Goal: Task Accomplishment & Management: Complete application form

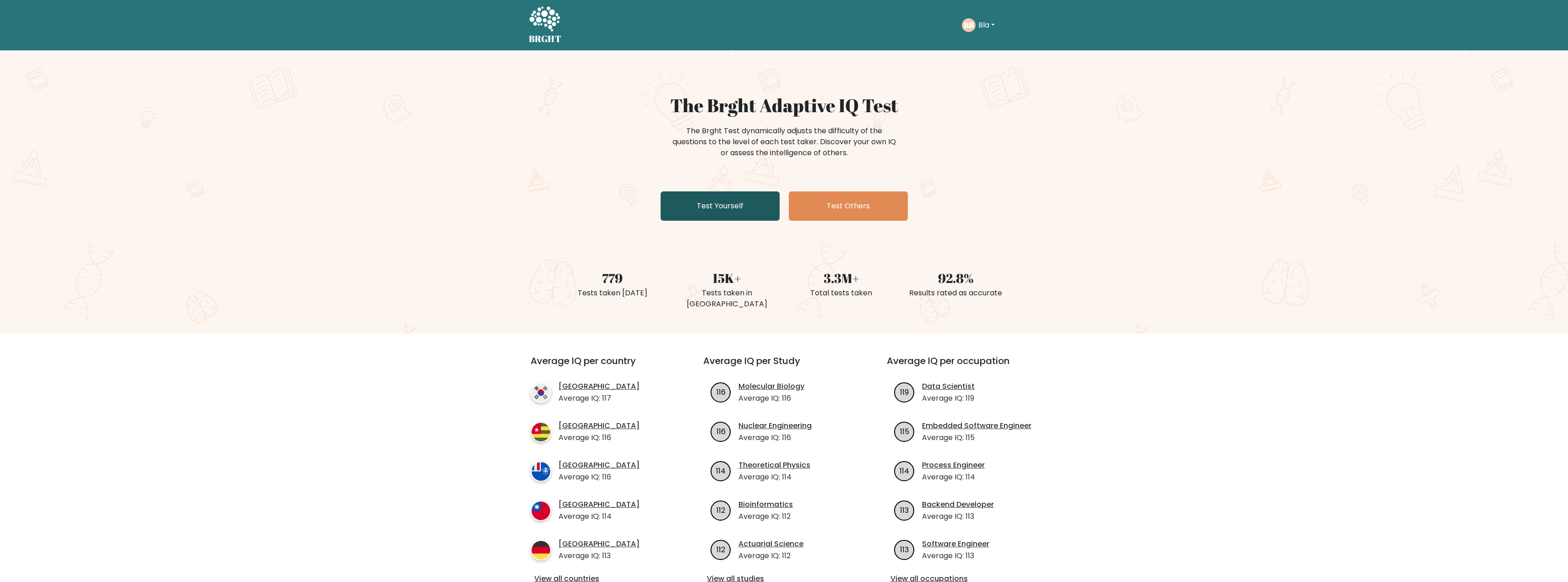
click at [743, 201] on link "Test Yourself" at bounding box center [720, 205] width 119 height 29
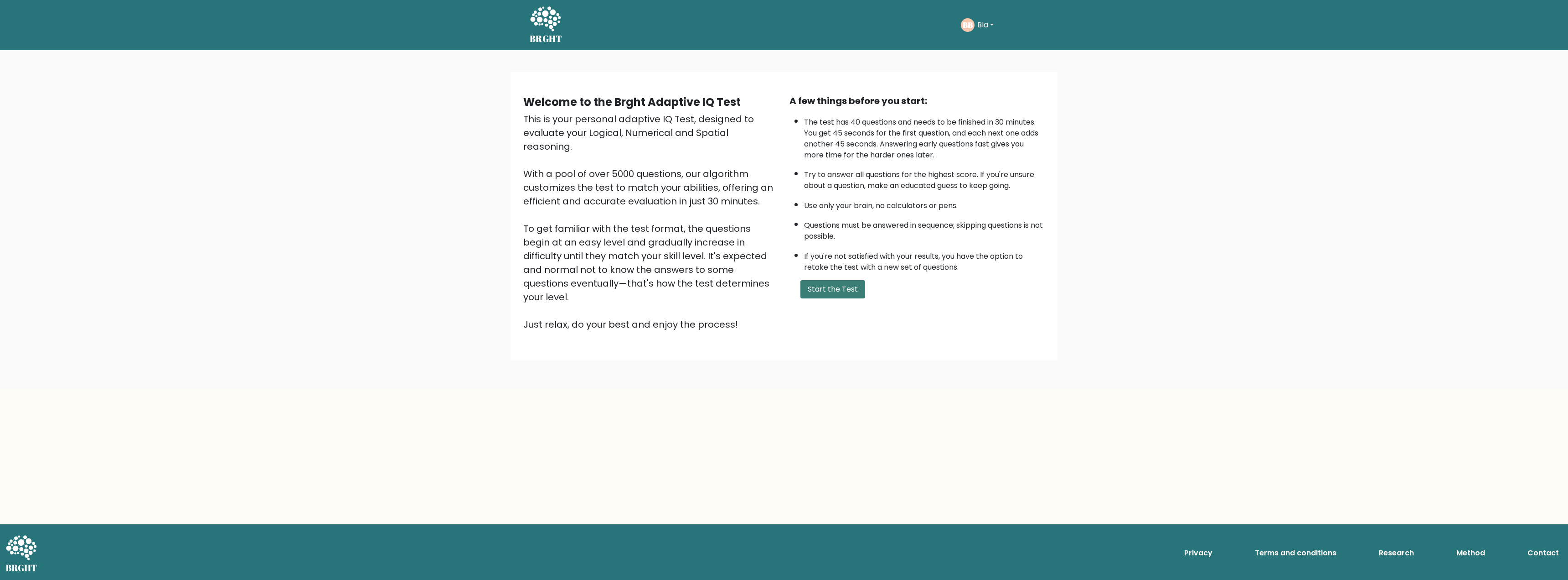
click at [813, 290] on button "Start the Test" at bounding box center [833, 289] width 65 height 18
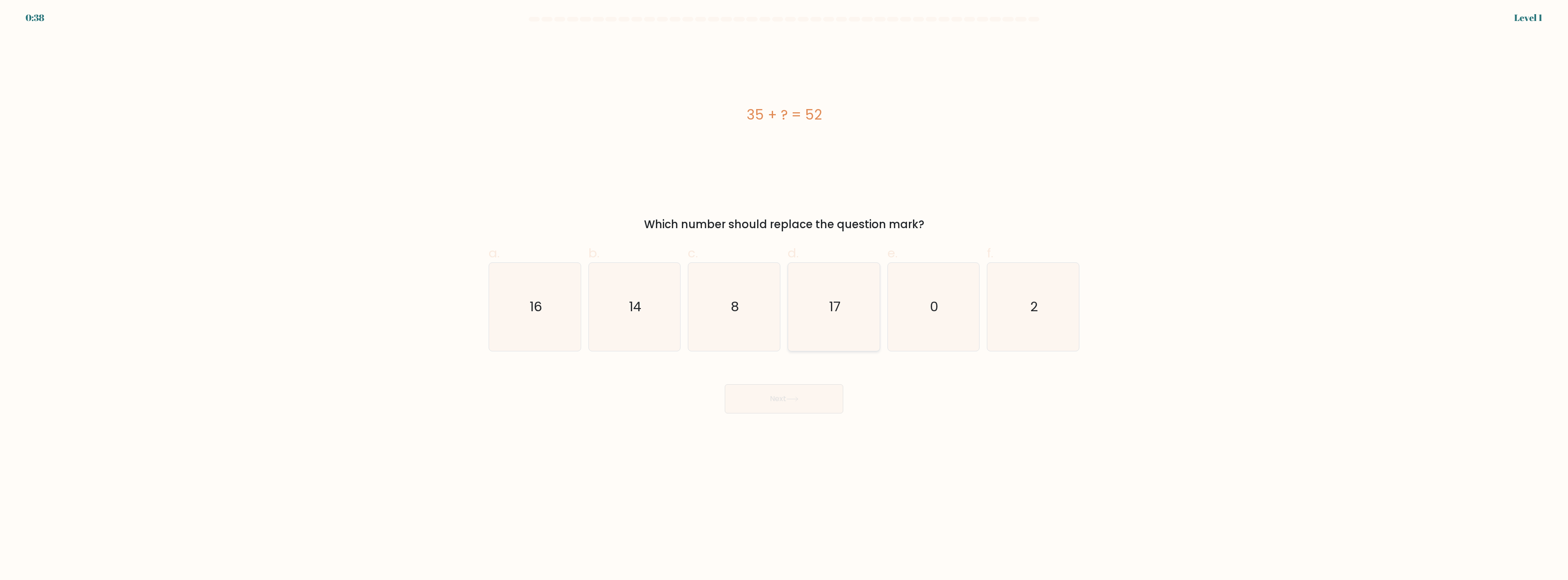
click at [809, 299] on icon "17" at bounding box center [834, 307] width 88 height 88
click at [785, 296] on input "d. 17" at bounding box center [784, 293] width 1 height 6
radio input "true"
click at [786, 405] on button "Next" at bounding box center [784, 398] width 118 height 29
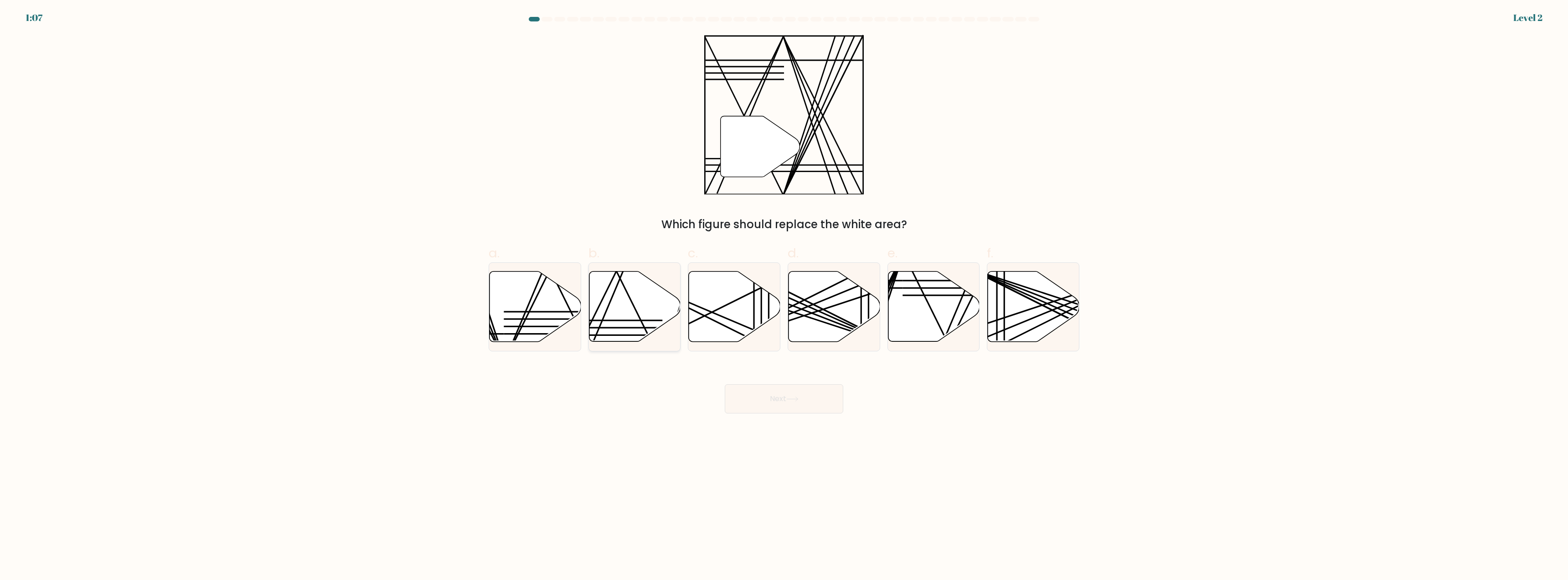
click at [614, 311] on icon at bounding box center [635, 307] width 92 height 70
click at [784, 296] on input "b." at bounding box center [784, 293] width 1 height 6
radio input "true"
click at [758, 397] on button "Next" at bounding box center [784, 398] width 118 height 29
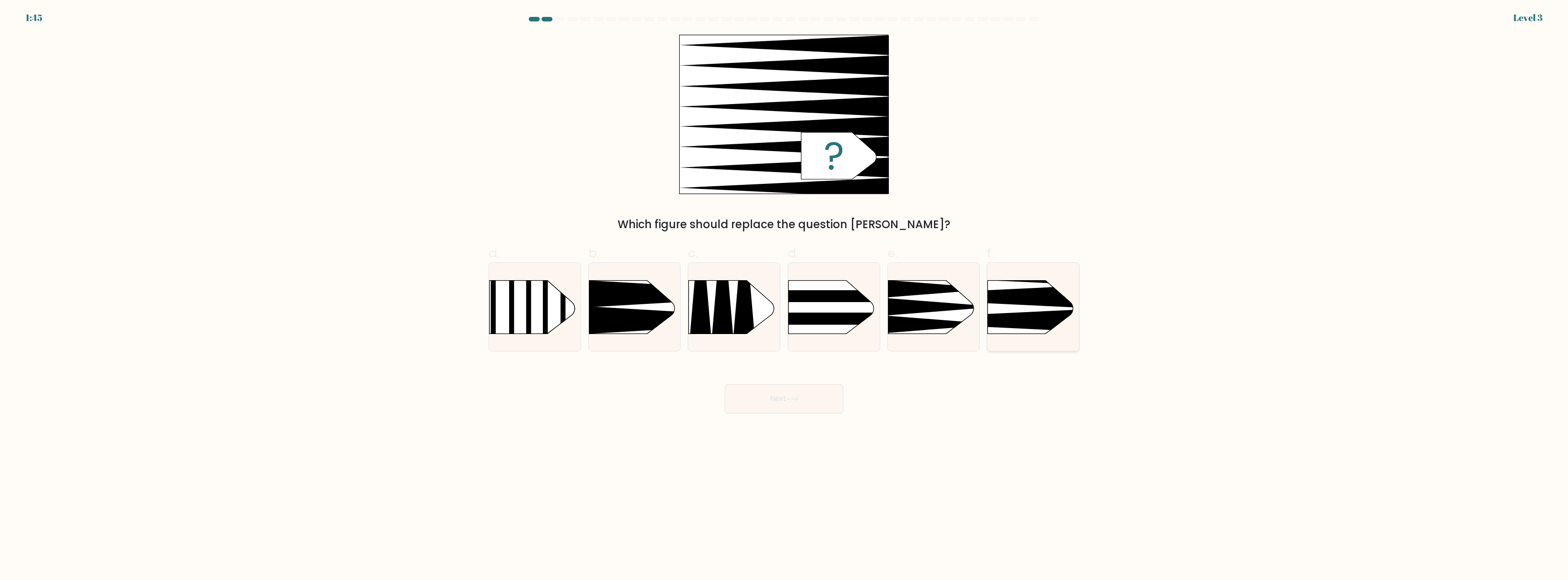
click at [1031, 296] on icon at bounding box center [969, 296] width 239 height 23
click at [785, 296] on input "f." at bounding box center [784, 293] width 1 height 6
radio input "true"
click at [770, 393] on button "Next" at bounding box center [784, 398] width 118 height 29
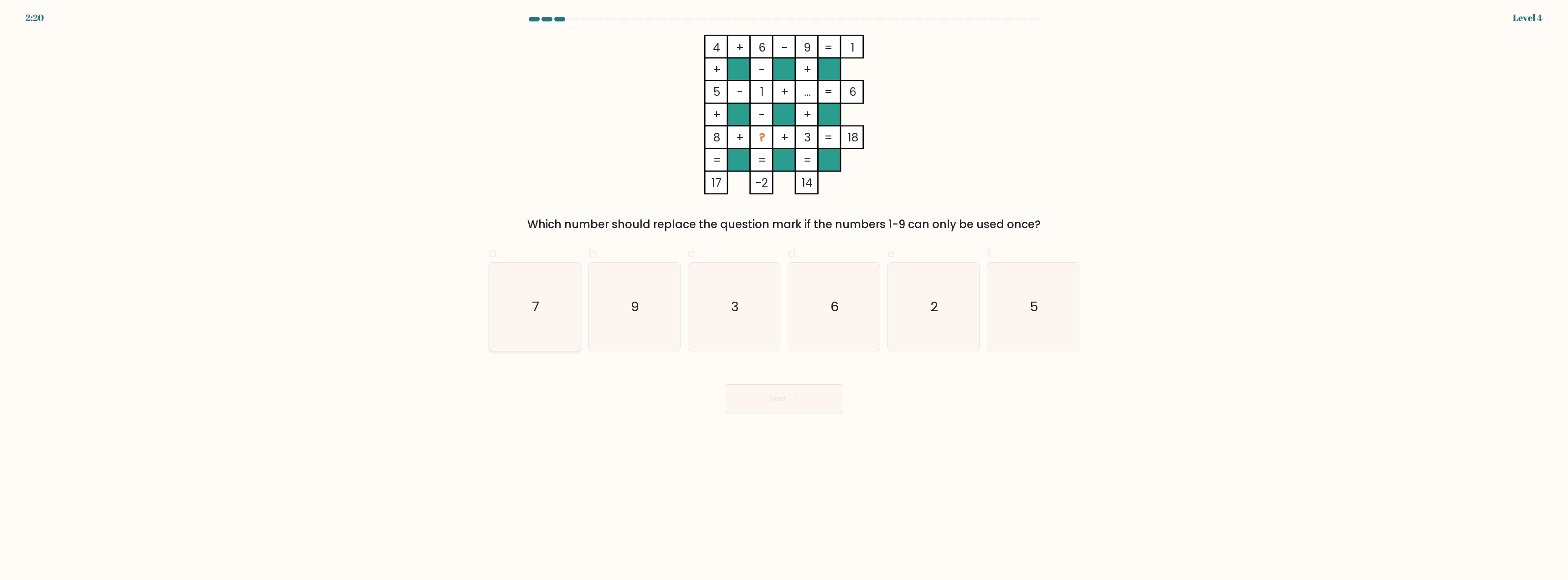
click at [572, 294] on icon "7" at bounding box center [535, 307] width 88 height 88
click at [784, 294] on input "a. 7" at bounding box center [784, 293] width 1 height 6
radio input "true"
click at [761, 398] on button "Next" at bounding box center [784, 398] width 118 height 29
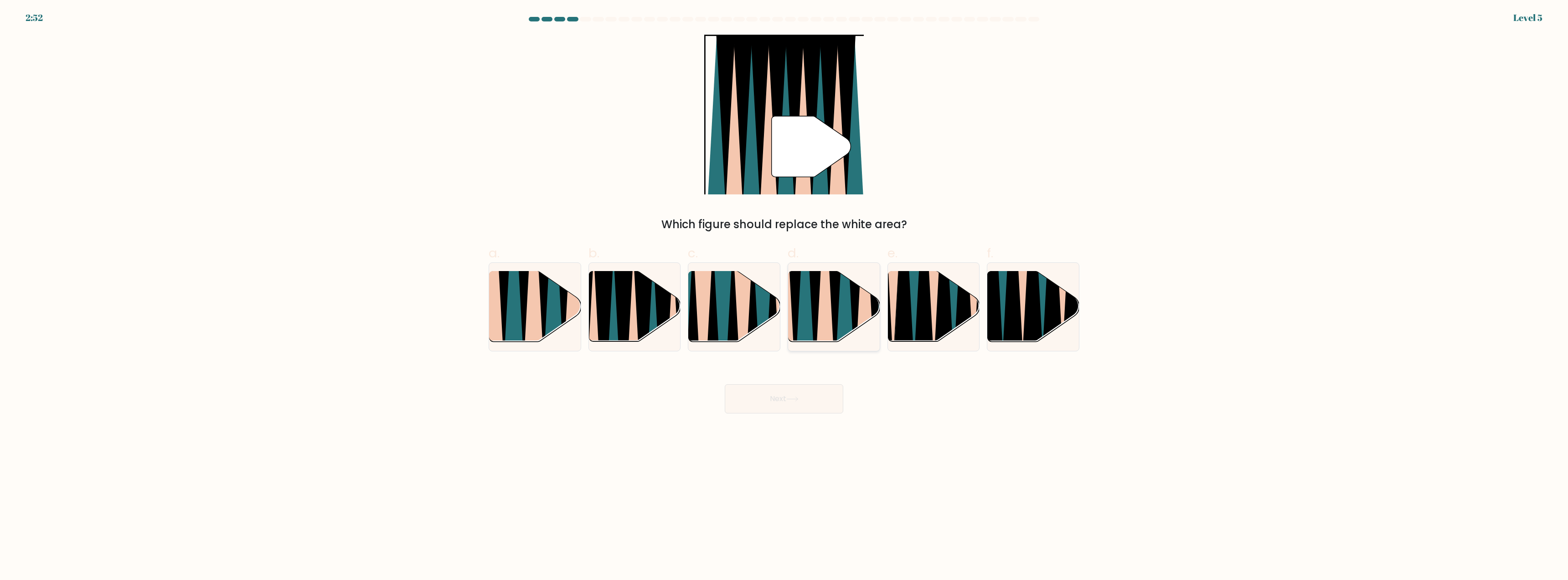
click at [820, 326] on icon at bounding box center [824, 272] width 20 height 183
click at [785, 296] on input "d." at bounding box center [784, 293] width 1 height 6
radio input "true"
click at [776, 392] on button "Next" at bounding box center [784, 398] width 118 height 29
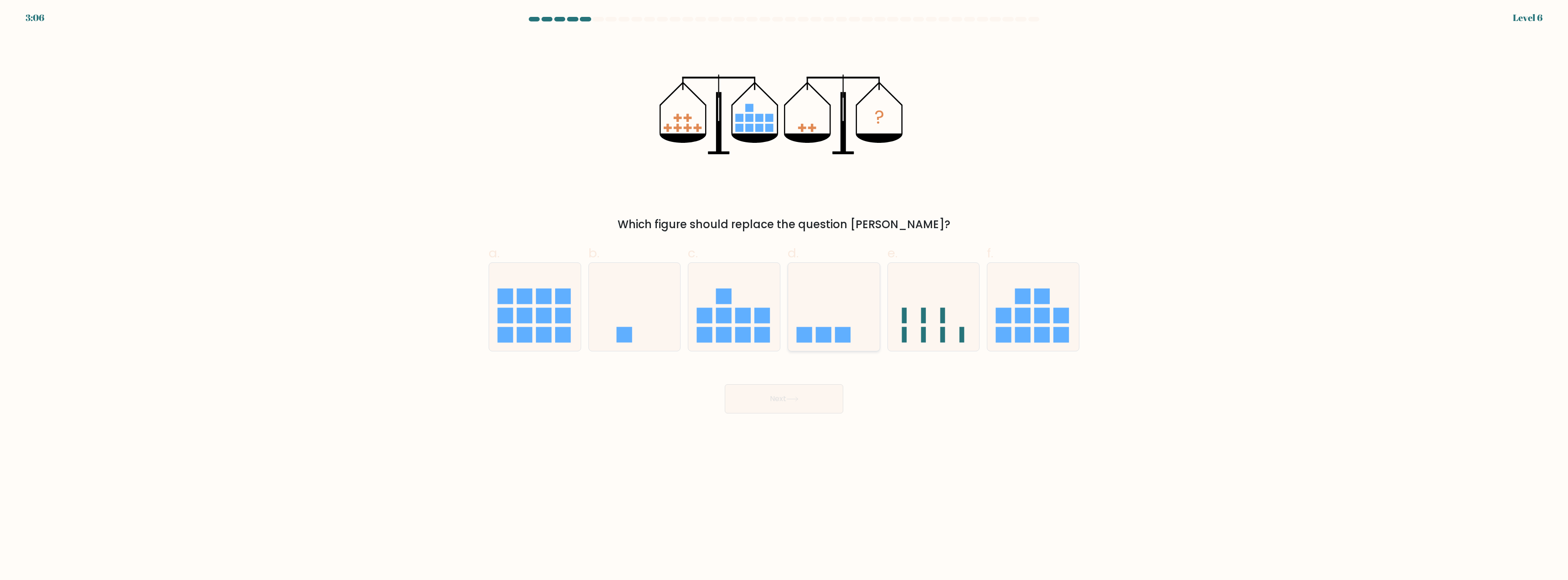
click at [869, 293] on icon at bounding box center [834, 307] width 92 height 76
click at [785, 293] on input "d." at bounding box center [784, 293] width 1 height 6
radio input "true"
click at [797, 398] on icon at bounding box center [793, 399] width 13 height 5
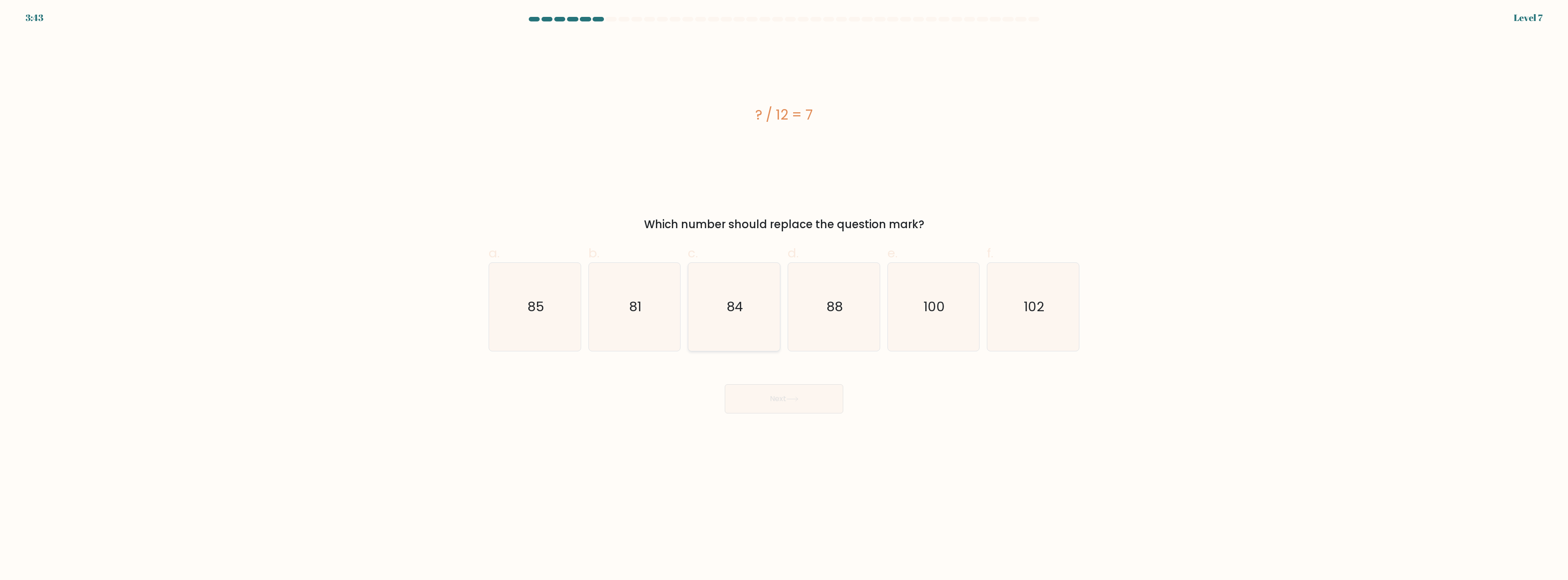
click at [707, 302] on icon "84" at bounding box center [733, 307] width 88 height 88
click at [784, 296] on input "c. 84" at bounding box center [784, 293] width 1 height 6
radio input "true"
click at [753, 400] on button "Next" at bounding box center [784, 398] width 118 height 29
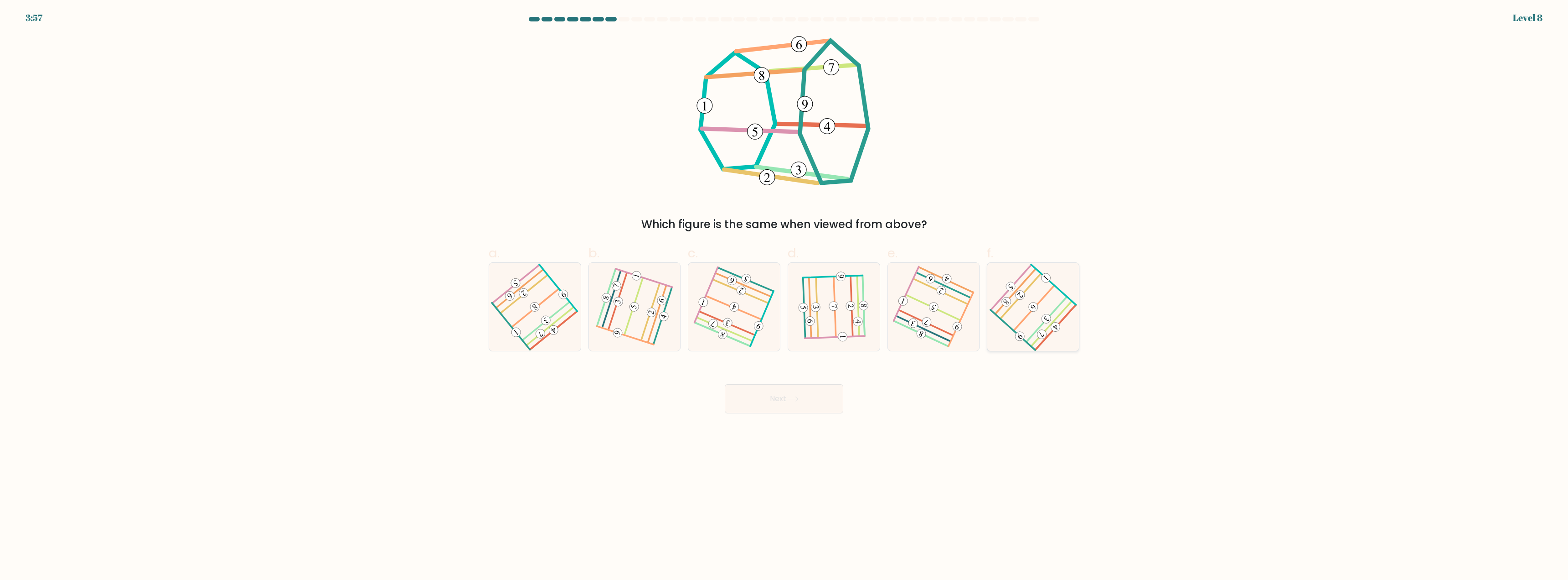
click at [1032, 314] on icon at bounding box center [1033, 307] width 70 height 70
click at [785, 296] on input "f." at bounding box center [784, 293] width 1 height 6
radio input "true"
click at [790, 401] on icon at bounding box center [793, 399] width 13 height 5
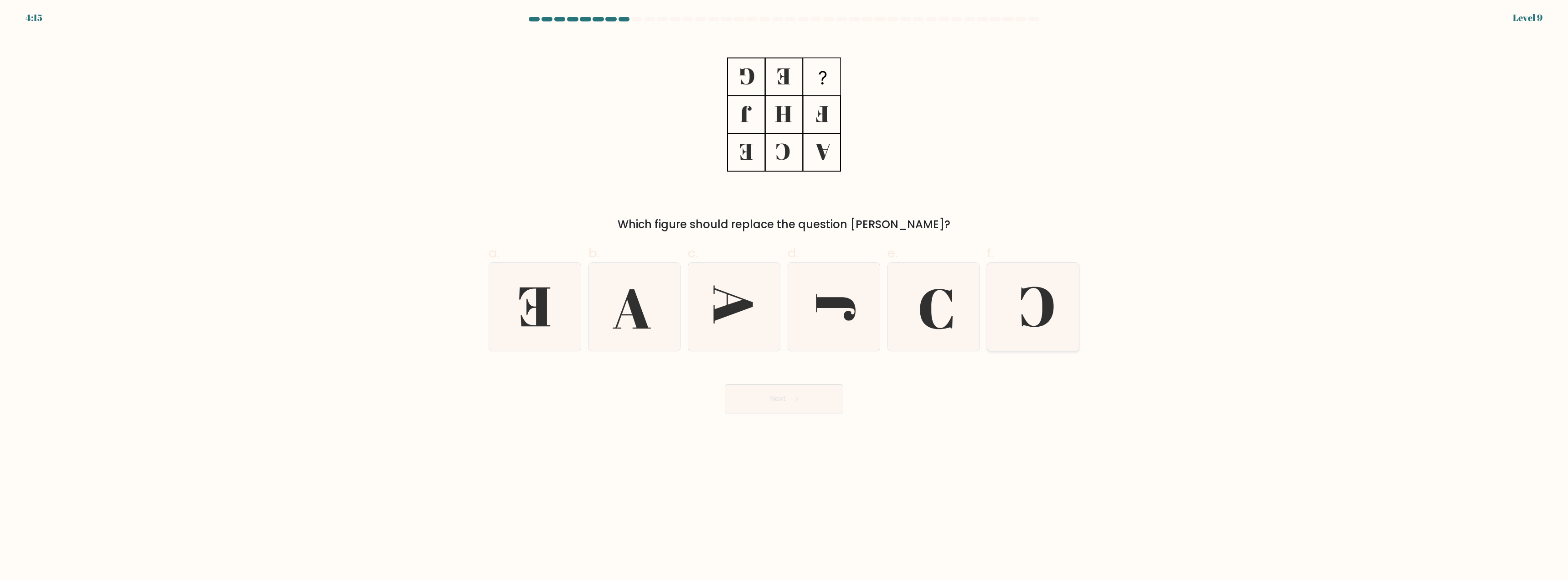
click at [1049, 314] on icon at bounding box center [1037, 307] width 33 height 40
click at [785, 296] on input "f." at bounding box center [784, 293] width 1 height 6
radio input "true"
click at [763, 410] on button "Next" at bounding box center [784, 398] width 118 height 29
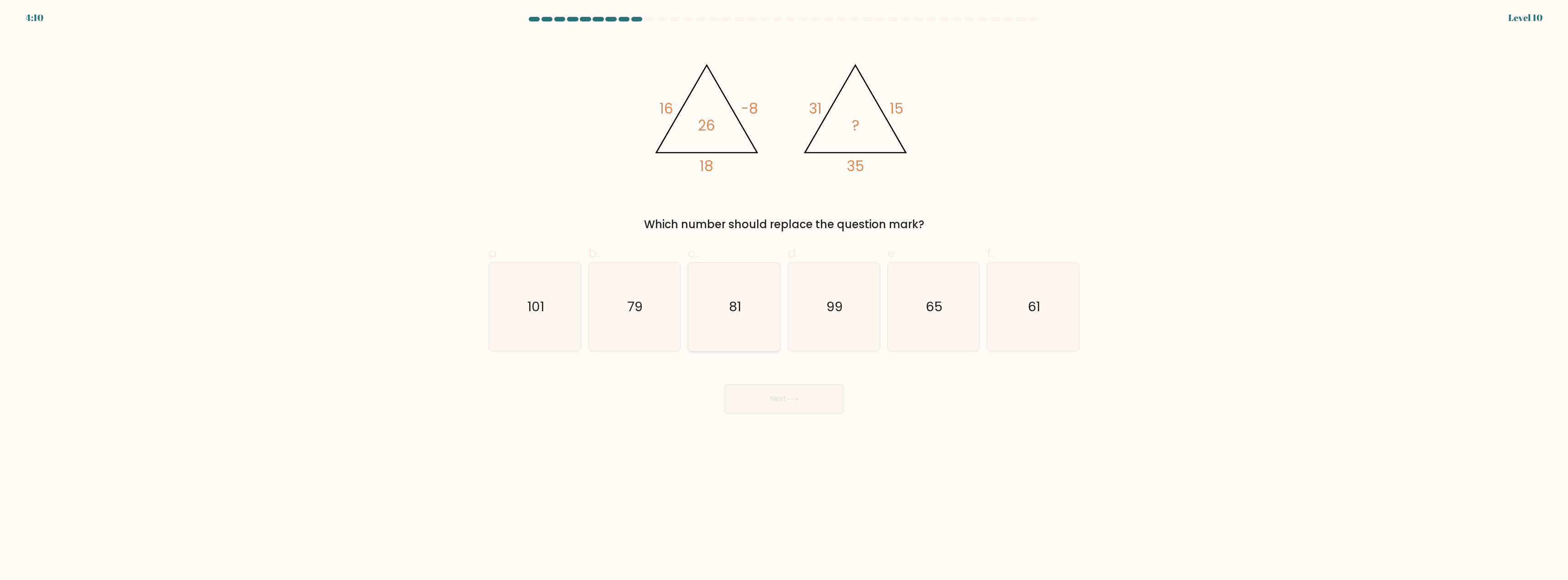
click at [715, 306] on icon "81" at bounding box center [733, 307] width 88 height 88
click at [784, 296] on input "c. 81" at bounding box center [784, 293] width 1 height 6
radio input "true"
click at [771, 401] on button "Next" at bounding box center [784, 398] width 118 height 29
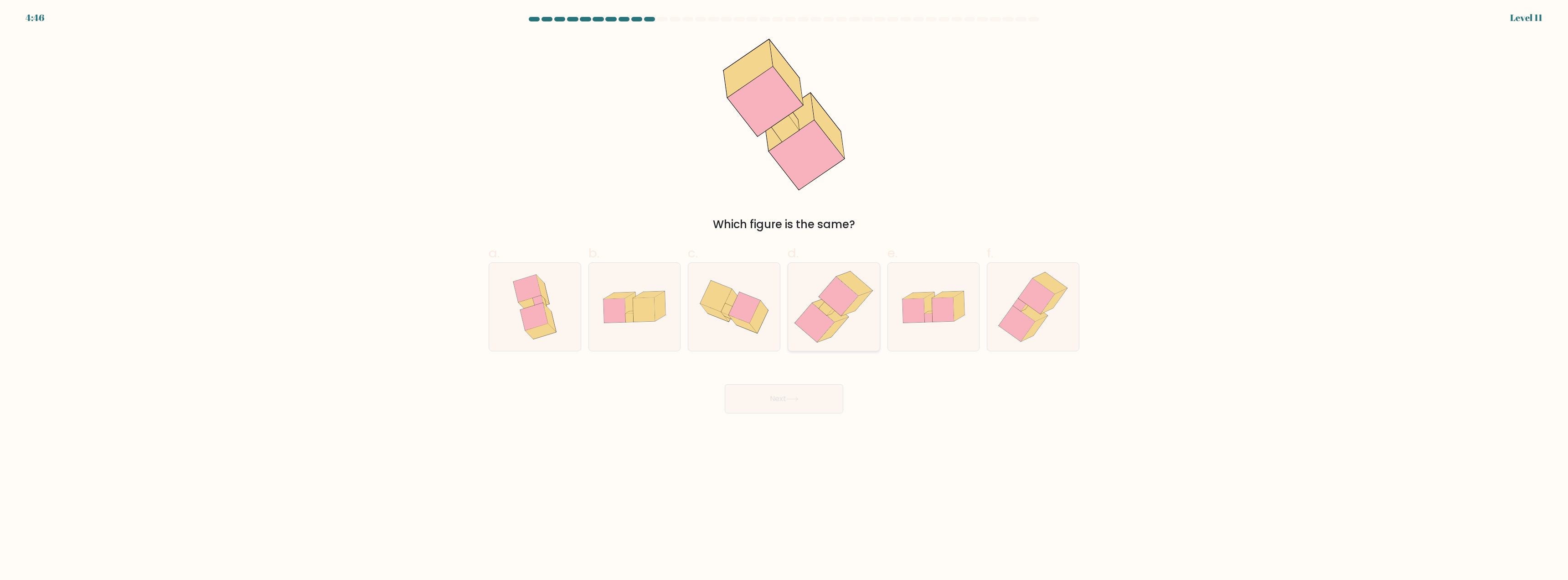
click at [812, 326] on icon at bounding box center [815, 323] width 39 height 40
click at [785, 296] on input "d." at bounding box center [784, 293] width 1 height 6
radio input "true"
click at [795, 403] on button "Next" at bounding box center [784, 398] width 118 height 29
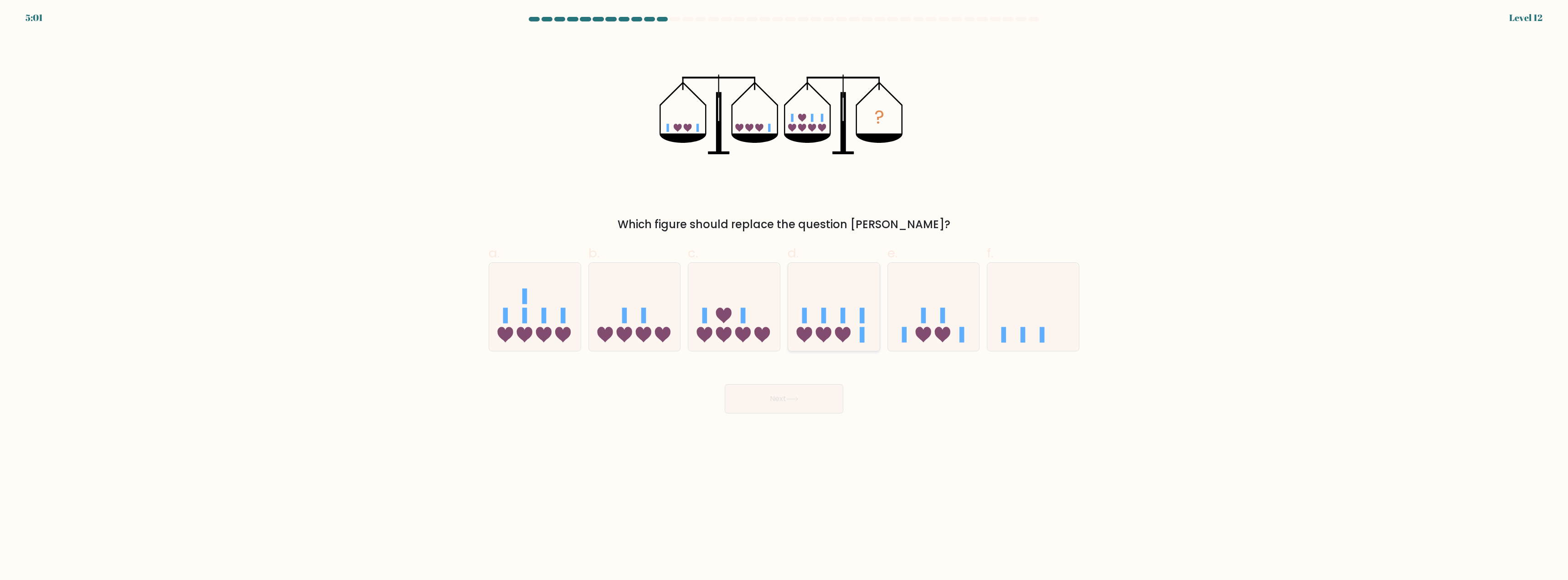
click at [864, 335] on rect at bounding box center [862, 334] width 5 height 16
click at [785, 296] on input "d." at bounding box center [784, 293] width 1 height 6
radio input "true"
click at [786, 400] on button "Next" at bounding box center [784, 398] width 118 height 29
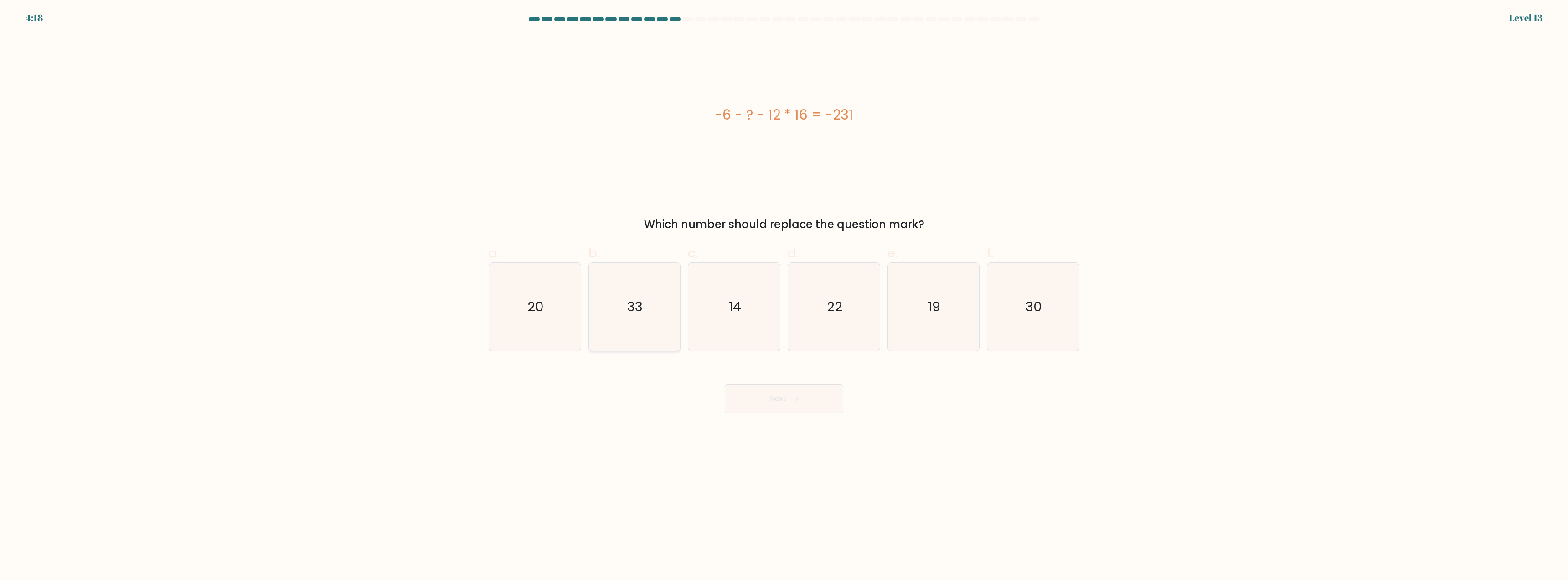
click at [592, 326] on icon "33" at bounding box center [634, 307] width 88 height 88
click at [784, 296] on input "b. 33" at bounding box center [784, 293] width 1 height 6
radio input "true"
click at [755, 400] on button "Next" at bounding box center [784, 398] width 118 height 29
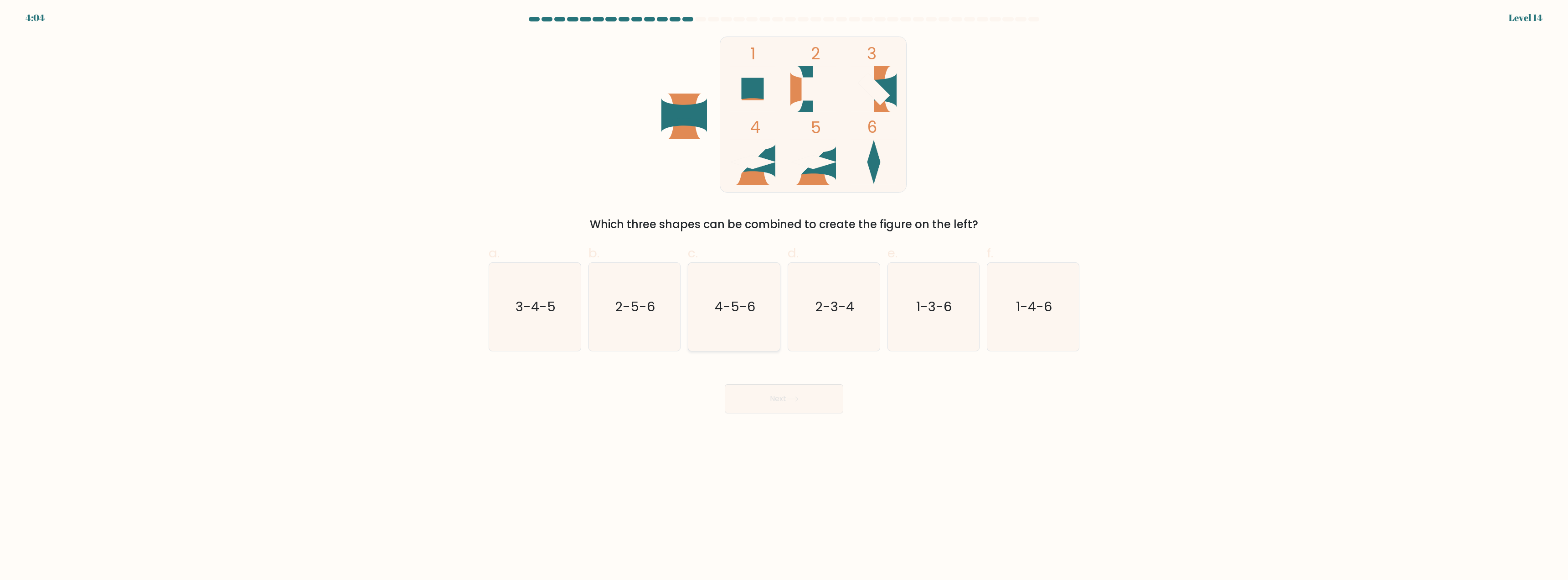
click at [738, 302] on text "4-5-6" at bounding box center [734, 307] width 40 height 18
click at [784, 296] on input "c. 4-5-6" at bounding box center [784, 293] width 1 height 6
radio input "true"
click at [766, 395] on button "Next" at bounding box center [784, 398] width 118 height 29
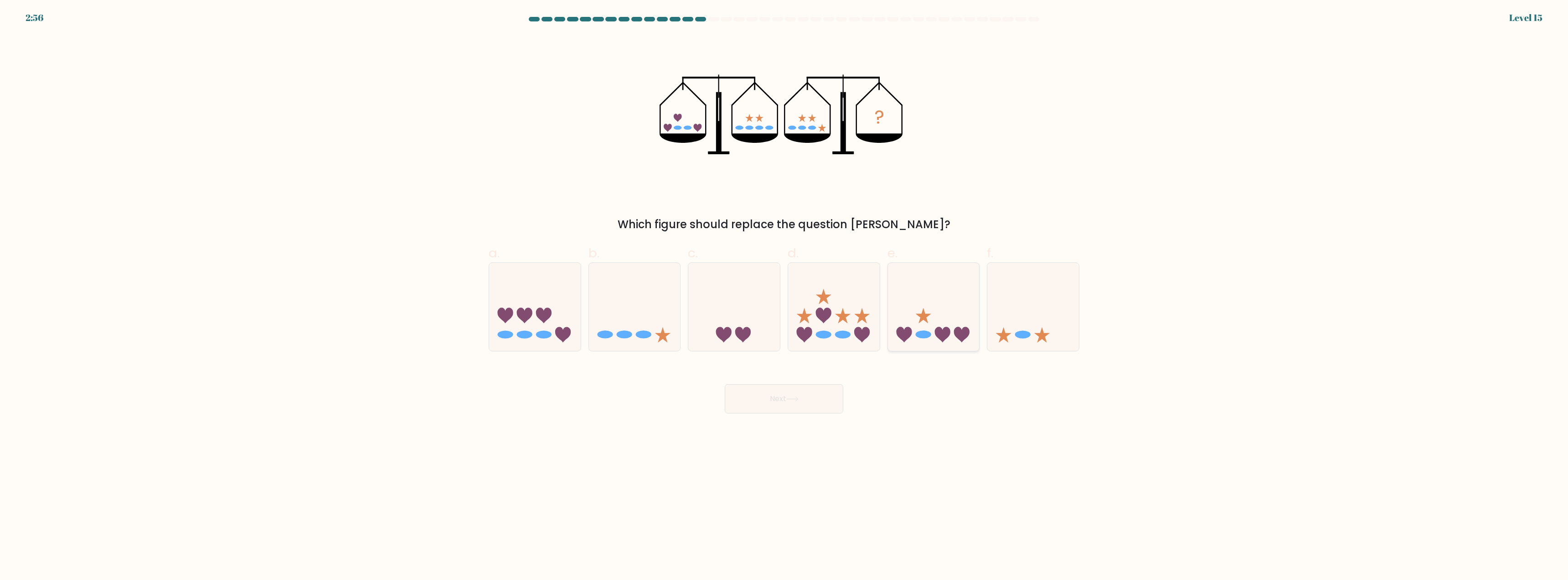
click at [939, 318] on icon at bounding box center [934, 307] width 92 height 76
click at [785, 296] on input "e." at bounding box center [784, 293] width 1 height 6
radio input "true"
click at [801, 394] on button "Next" at bounding box center [784, 398] width 118 height 29
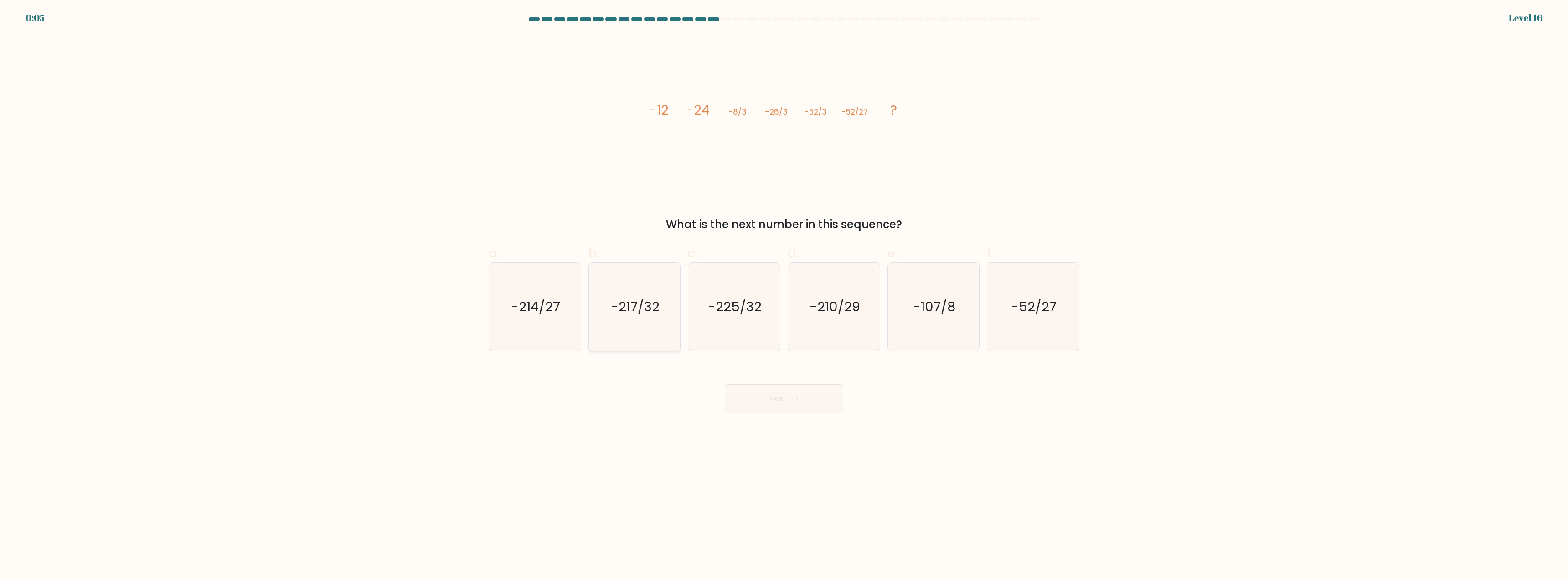
click at [620, 311] on text "-217/32" at bounding box center [636, 307] width 49 height 18
click at [784, 296] on input "b. -217/32" at bounding box center [784, 293] width 1 height 6
radio input "true"
click at [753, 399] on button "Next" at bounding box center [784, 398] width 118 height 29
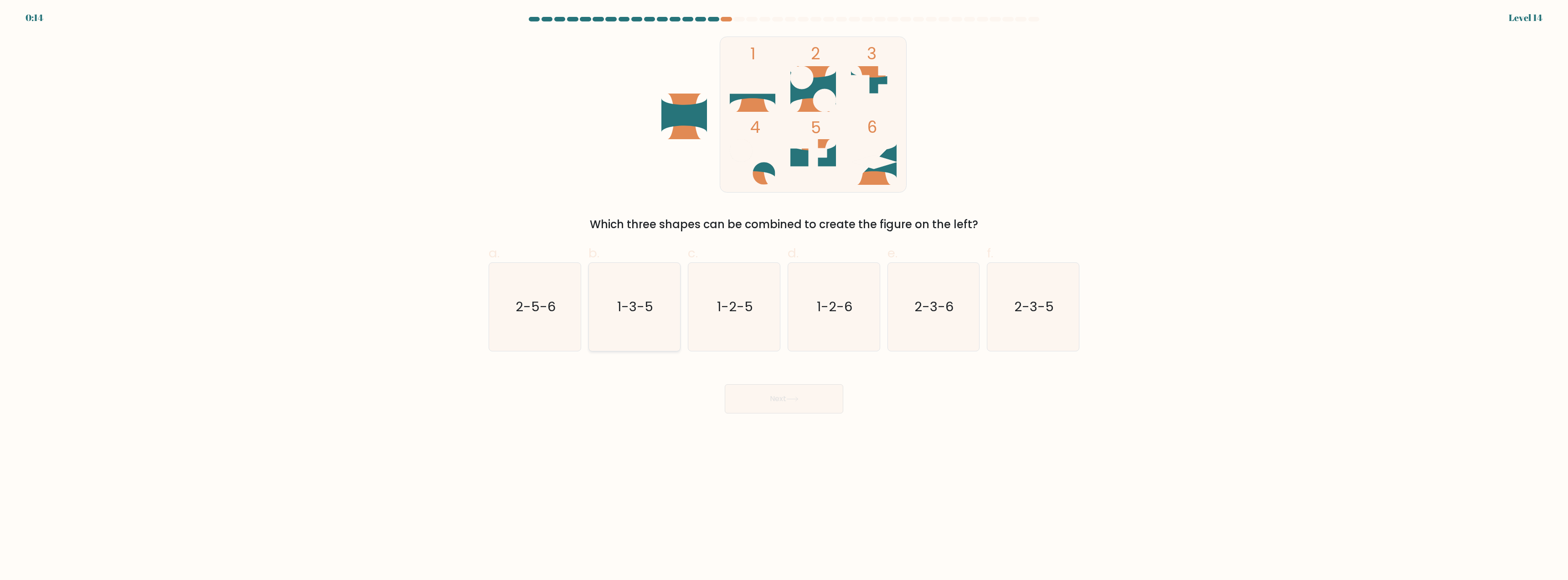
click at [637, 313] on text "1-3-5" at bounding box center [636, 307] width 36 height 18
click at [784, 296] on input "b. 1-3-5" at bounding box center [784, 293] width 1 height 6
radio input "true"
click at [782, 401] on button "Next" at bounding box center [784, 398] width 118 height 29
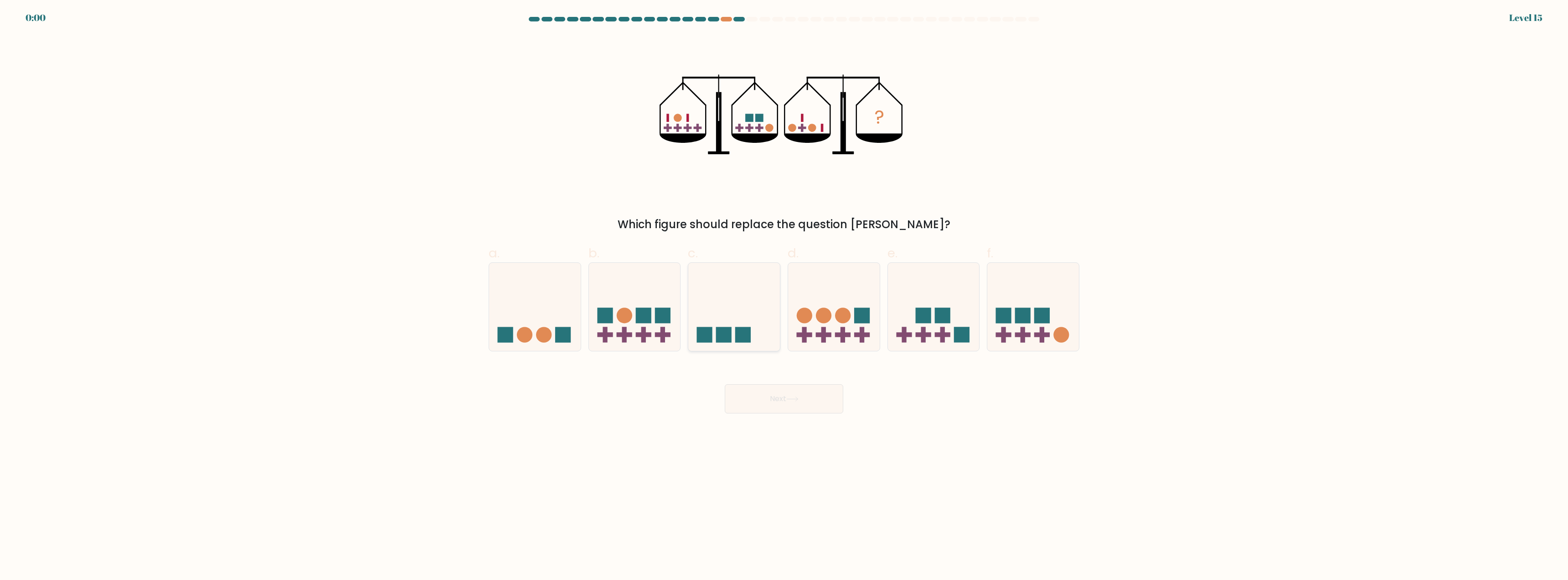
click at [737, 314] on icon at bounding box center [734, 307] width 92 height 76
click at [784, 296] on input "c." at bounding box center [784, 293] width 1 height 6
radio input "true"
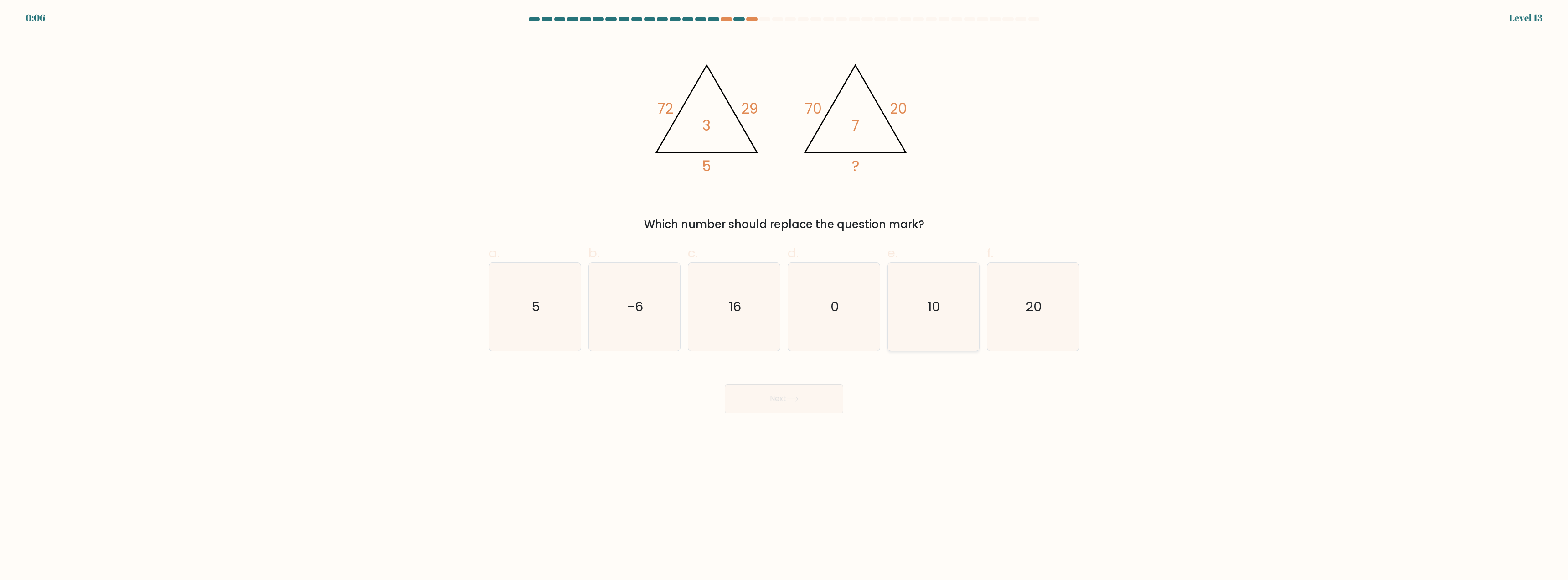
click at [925, 322] on icon "10" at bounding box center [933, 307] width 88 height 88
click at [785, 296] on input "e. 10" at bounding box center [784, 293] width 1 height 6
radio input "true"
click at [790, 389] on button "Next" at bounding box center [784, 398] width 118 height 29
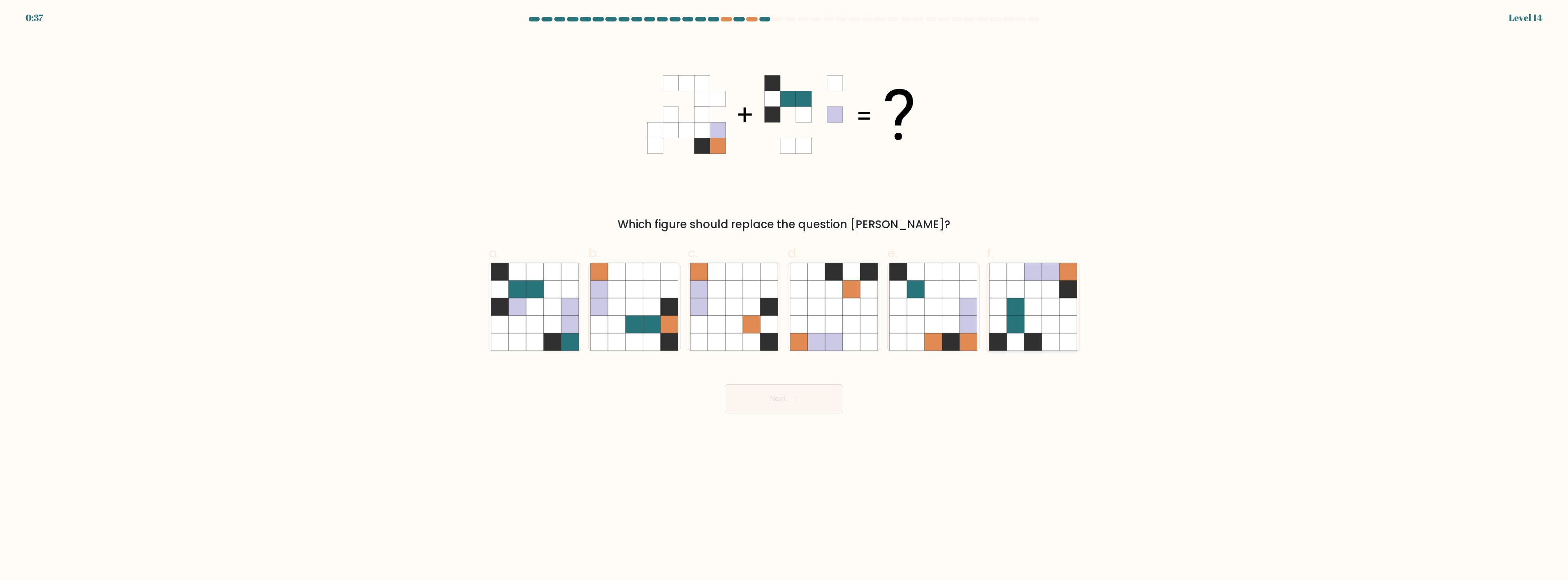
click at [1034, 317] on icon at bounding box center [1033, 325] width 17 height 17
click at [785, 296] on input "f." at bounding box center [784, 293] width 1 height 6
radio input "true"
click at [741, 404] on button "Next" at bounding box center [784, 398] width 118 height 29
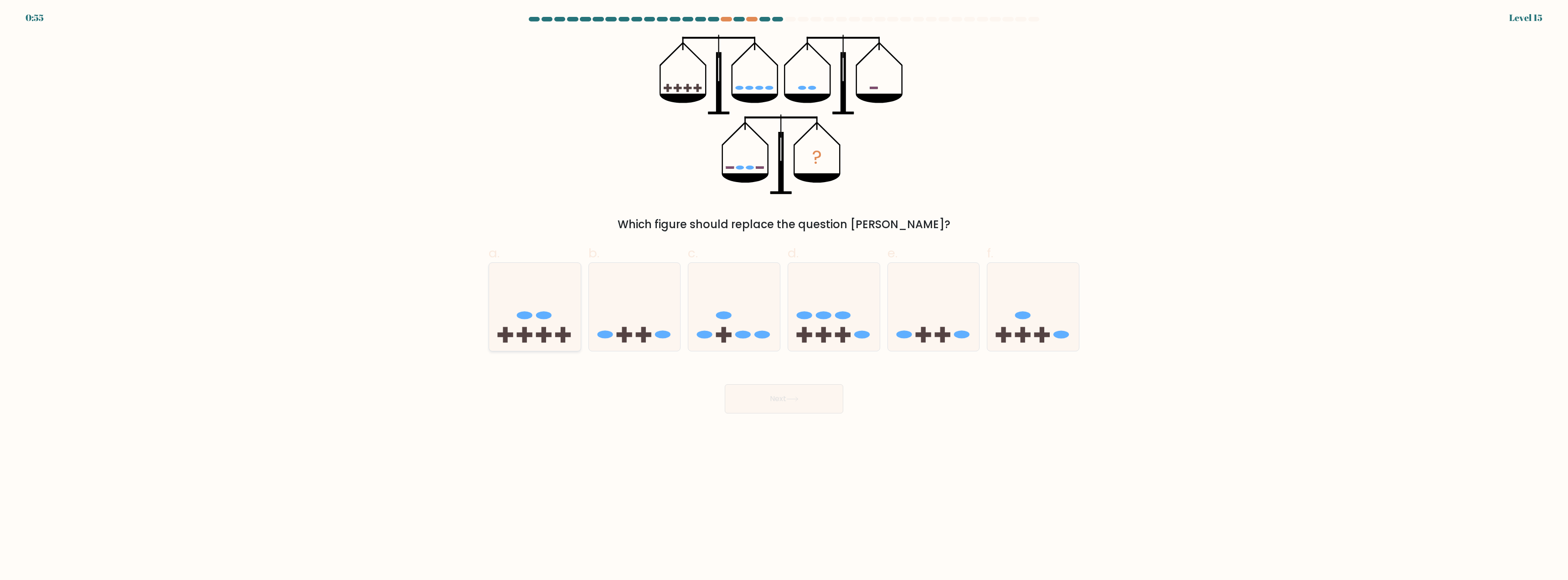
click at [530, 311] on icon at bounding box center [535, 307] width 92 height 76
click at [784, 296] on input "a." at bounding box center [784, 293] width 1 height 6
radio input "true"
click at [763, 400] on button "Next" at bounding box center [784, 398] width 118 height 29
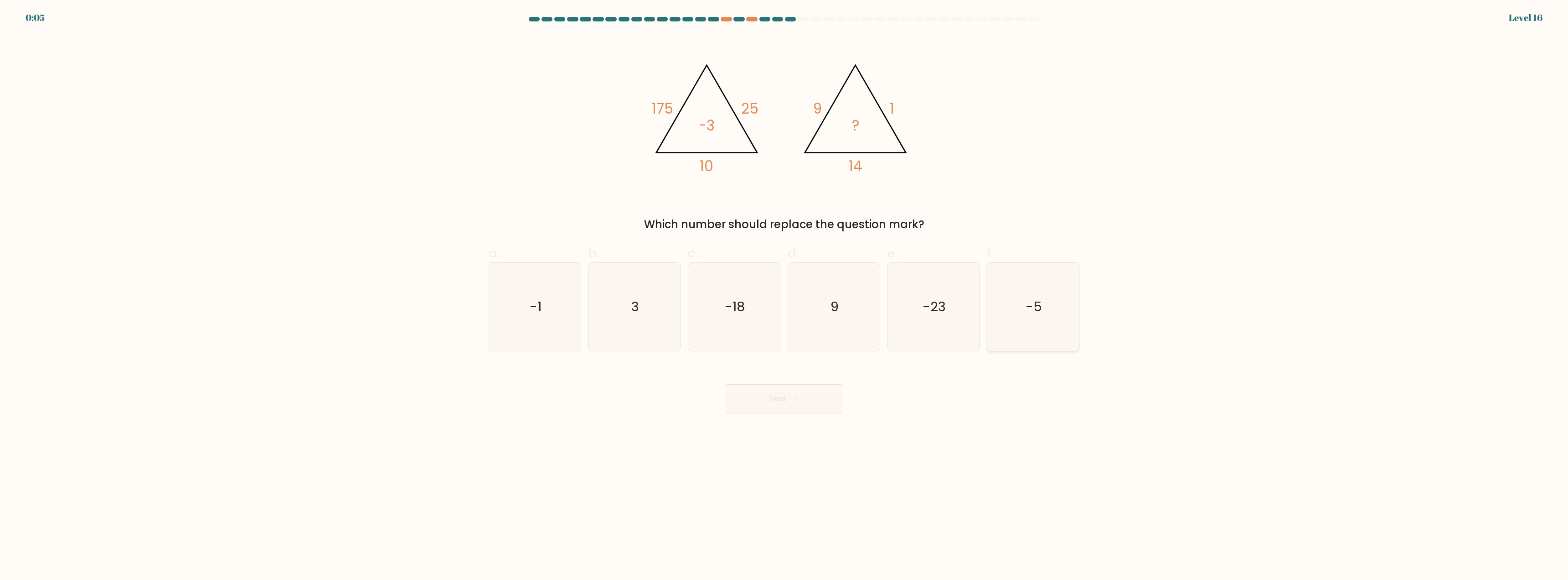
click at [996, 317] on icon "-5" at bounding box center [1033, 307] width 88 height 88
click at [785, 296] on input "f. -5" at bounding box center [784, 293] width 1 height 6
radio input "true"
click at [800, 396] on button "Next" at bounding box center [784, 398] width 118 height 29
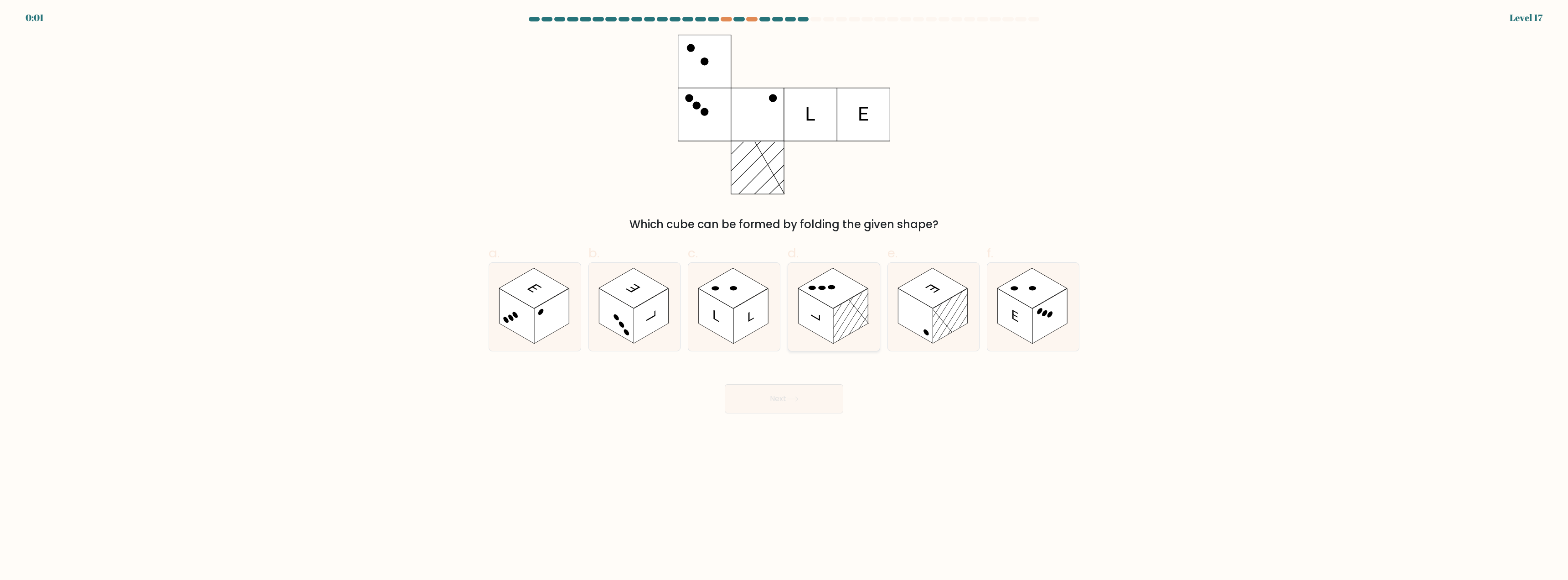
click at [833, 318] on rect at bounding box center [816, 317] width 35 height 55
click at [785, 296] on input "d." at bounding box center [784, 293] width 1 height 6
radio input "true"
click at [805, 393] on button "Next" at bounding box center [784, 398] width 118 height 29
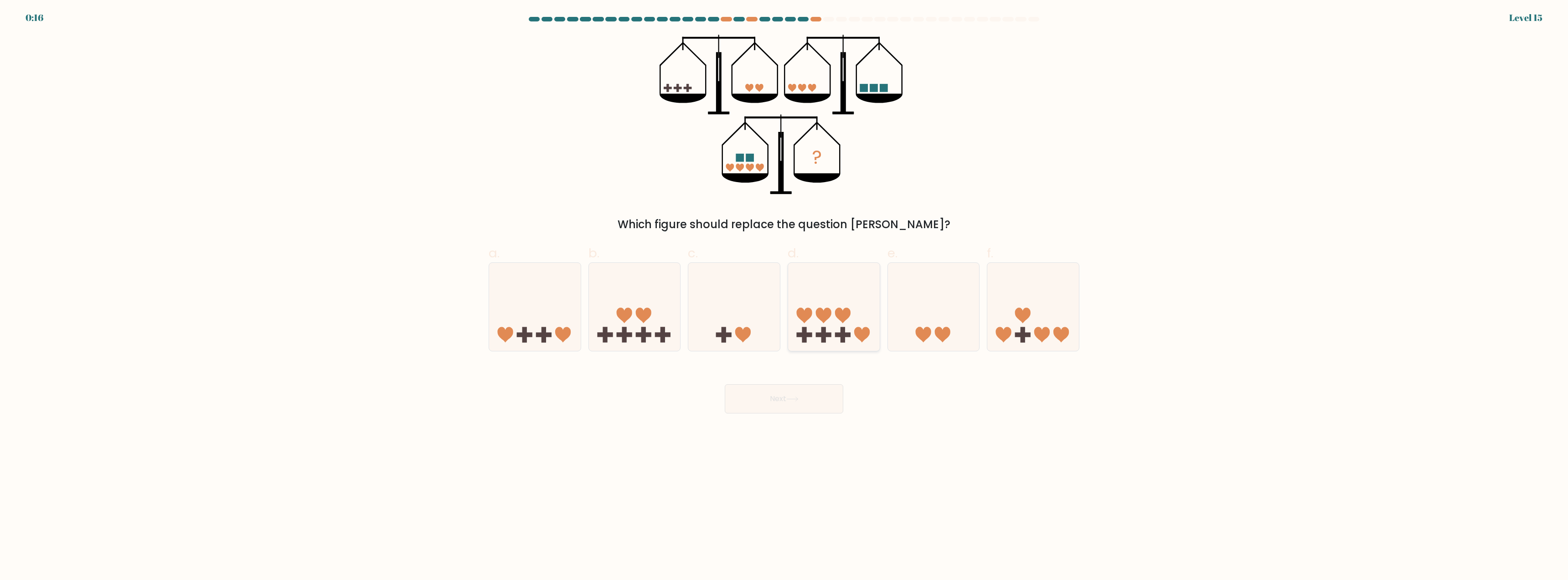
click at [820, 318] on icon at bounding box center [824, 315] width 16 height 16
click at [785, 296] on input "d." at bounding box center [784, 293] width 1 height 6
radio input "true"
click at [791, 391] on button "Next" at bounding box center [784, 398] width 118 height 29
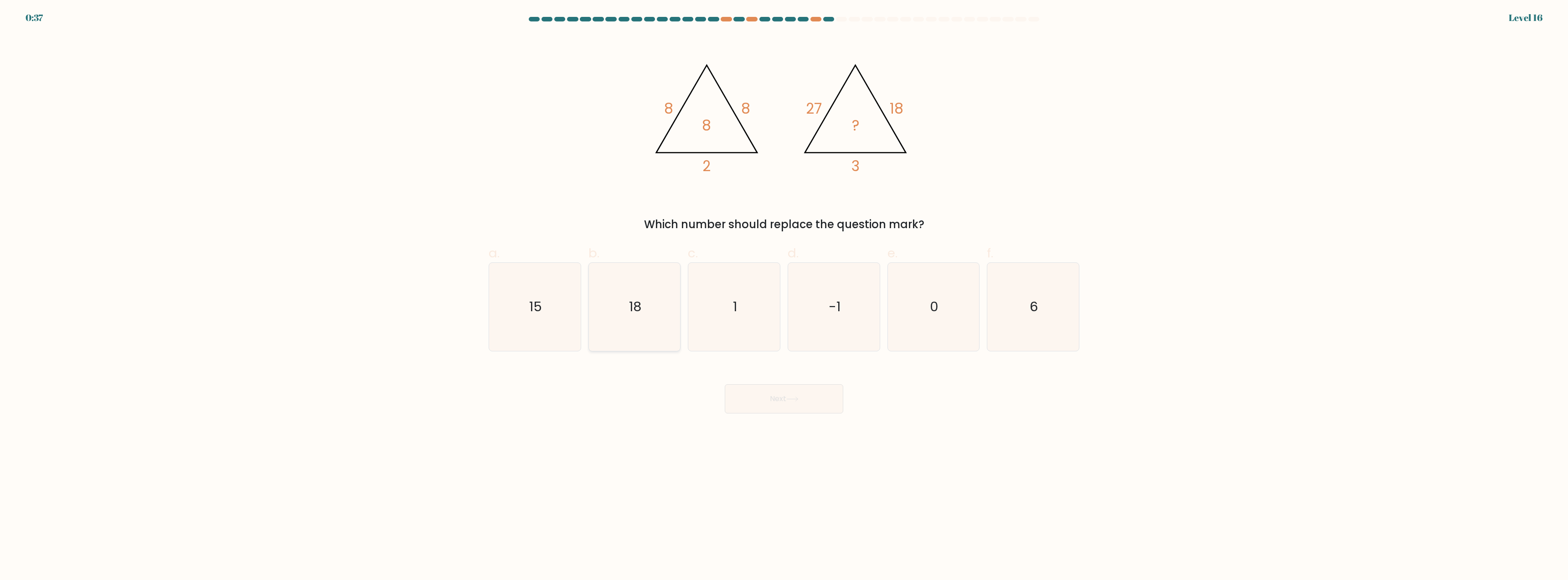
click at [641, 300] on text "18" at bounding box center [636, 307] width 13 height 18
click at [784, 296] on input "b. 18" at bounding box center [784, 293] width 1 height 6
radio input "true"
click at [1026, 306] on icon "6" at bounding box center [1033, 307] width 88 height 88
click at [785, 296] on input "f. 6" at bounding box center [784, 293] width 1 height 6
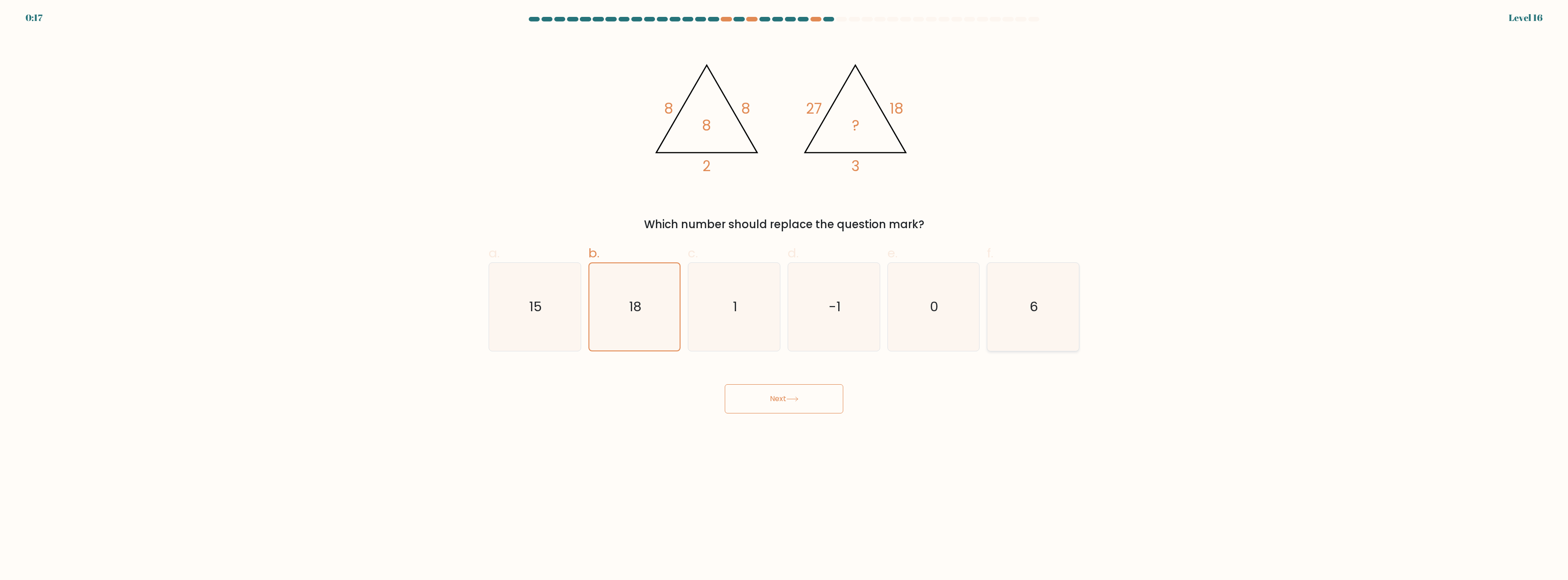
radio input "true"
click at [794, 402] on button "Next" at bounding box center [784, 398] width 118 height 29
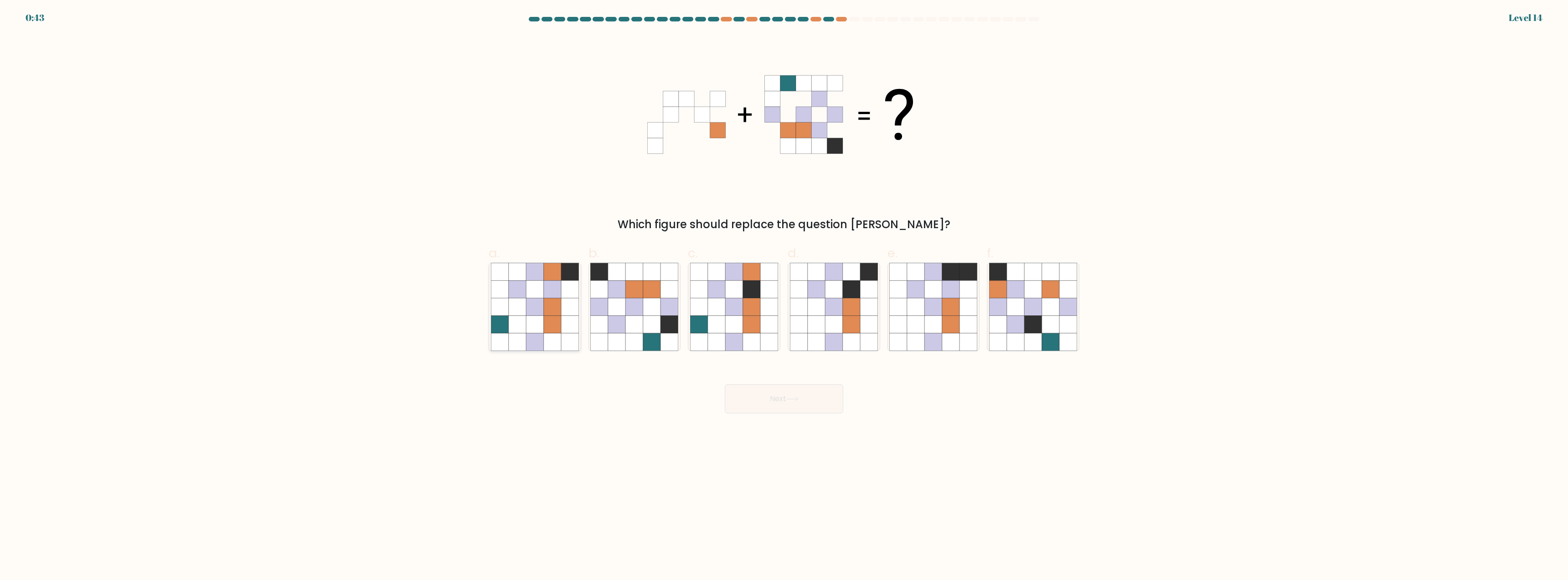
click at [547, 320] on icon at bounding box center [553, 325] width 17 height 17
click at [784, 296] on input "a." at bounding box center [784, 293] width 1 height 6
radio input "true"
click at [767, 398] on button "Next" at bounding box center [784, 398] width 118 height 29
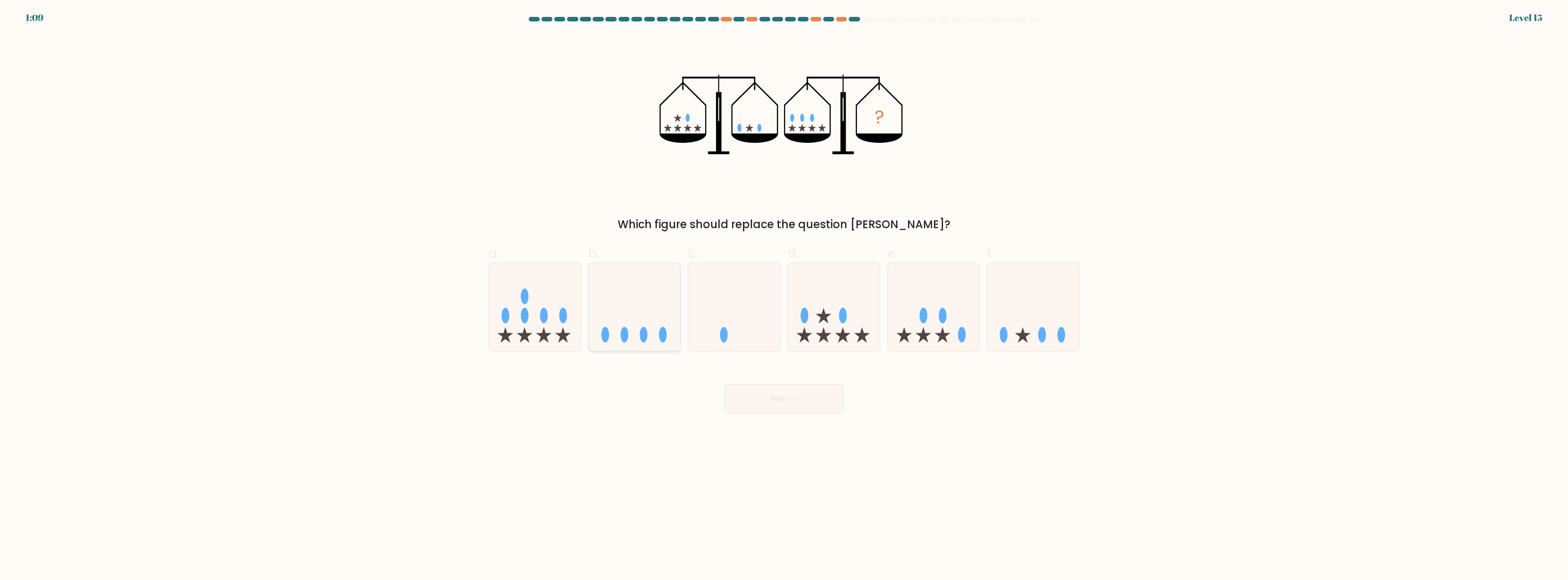
click at [640, 326] on icon at bounding box center [635, 307] width 92 height 76
click at [784, 296] on input "b." at bounding box center [784, 293] width 1 height 6
radio input "true"
click at [760, 394] on button "Next" at bounding box center [784, 398] width 118 height 29
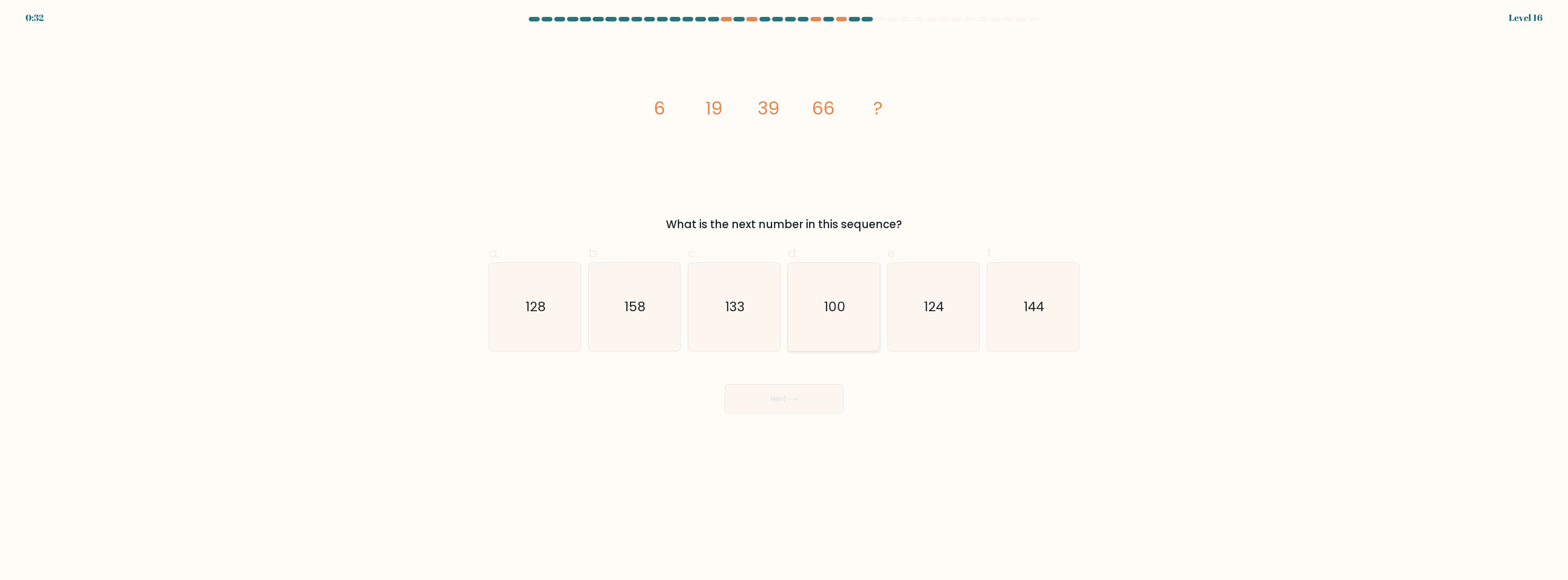
click at [825, 318] on icon "100" at bounding box center [834, 307] width 88 height 88
click at [785, 296] on input "d. 100" at bounding box center [784, 293] width 1 height 6
radio input "true"
click at [786, 412] on button "Next" at bounding box center [784, 398] width 118 height 29
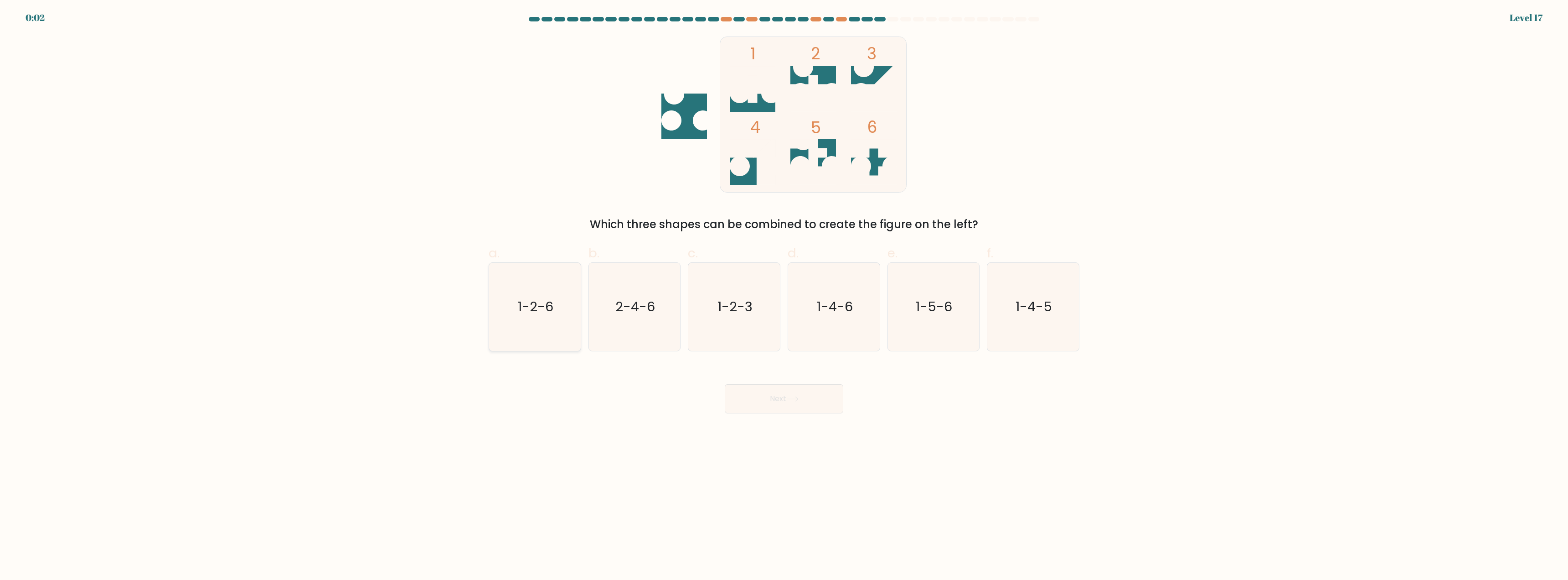
click at [546, 313] on text "1-2-6" at bounding box center [535, 307] width 36 height 18
click at [784, 296] on input "a. 1-2-6" at bounding box center [784, 293] width 1 height 6
radio input "true"
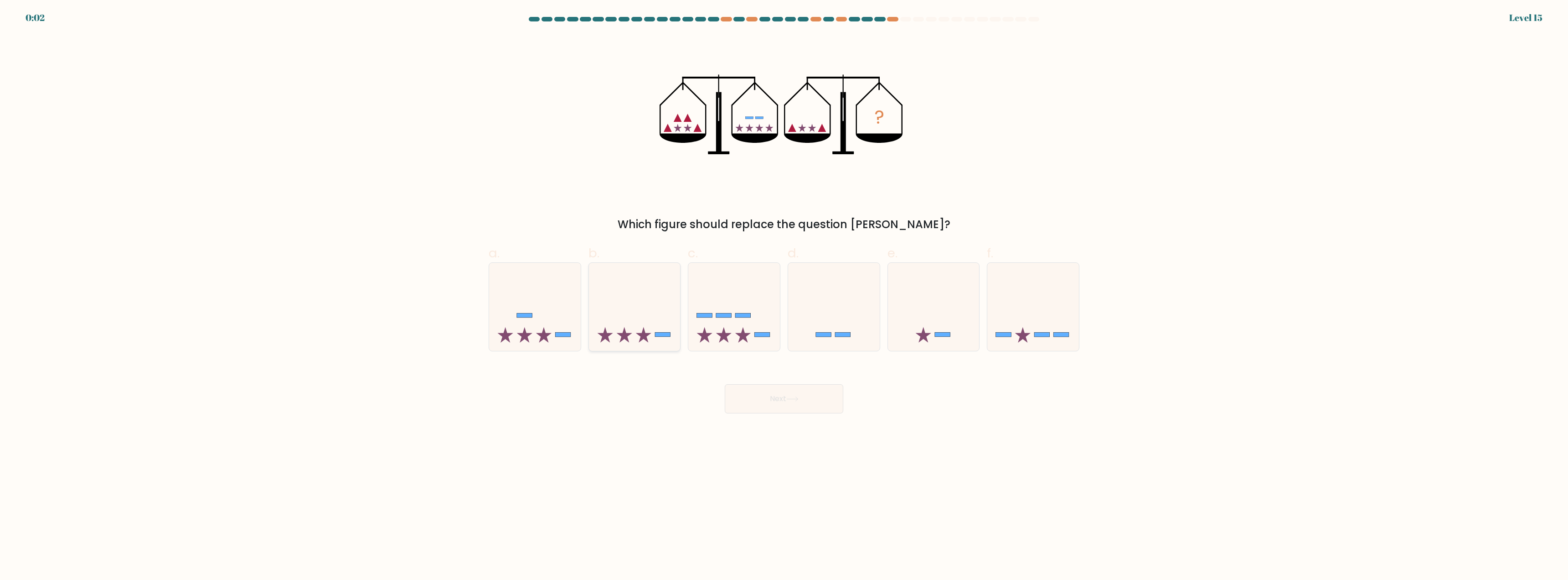
click at [621, 336] on icon at bounding box center [625, 335] width 16 height 16
click at [784, 296] on input "b." at bounding box center [784, 293] width 1 height 6
radio input "true"
click at [742, 394] on button "Next" at bounding box center [784, 398] width 118 height 29
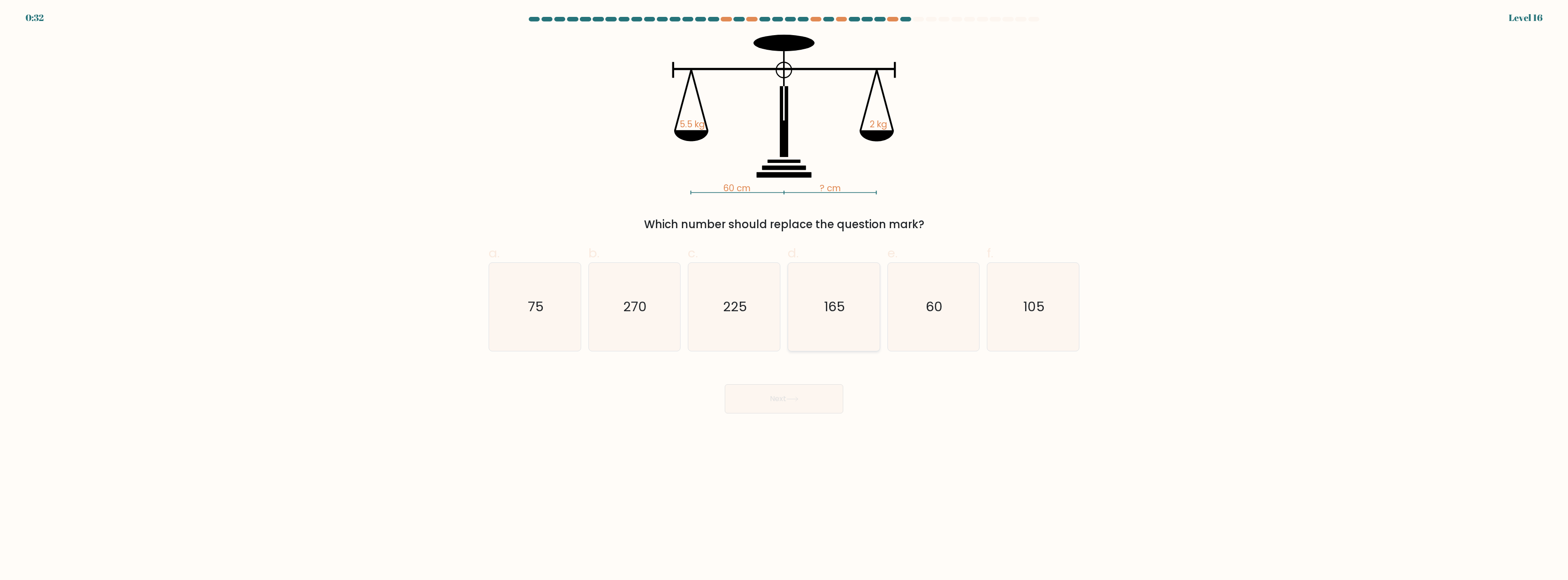
click at [835, 320] on icon "165" at bounding box center [834, 307] width 88 height 88
click at [785, 296] on input "d. 165" at bounding box center [784, 293] width 1 height 6
radio input "true"
click at [783, 406] on button "Next" at bounding box center [784, 398] width 118 height 29
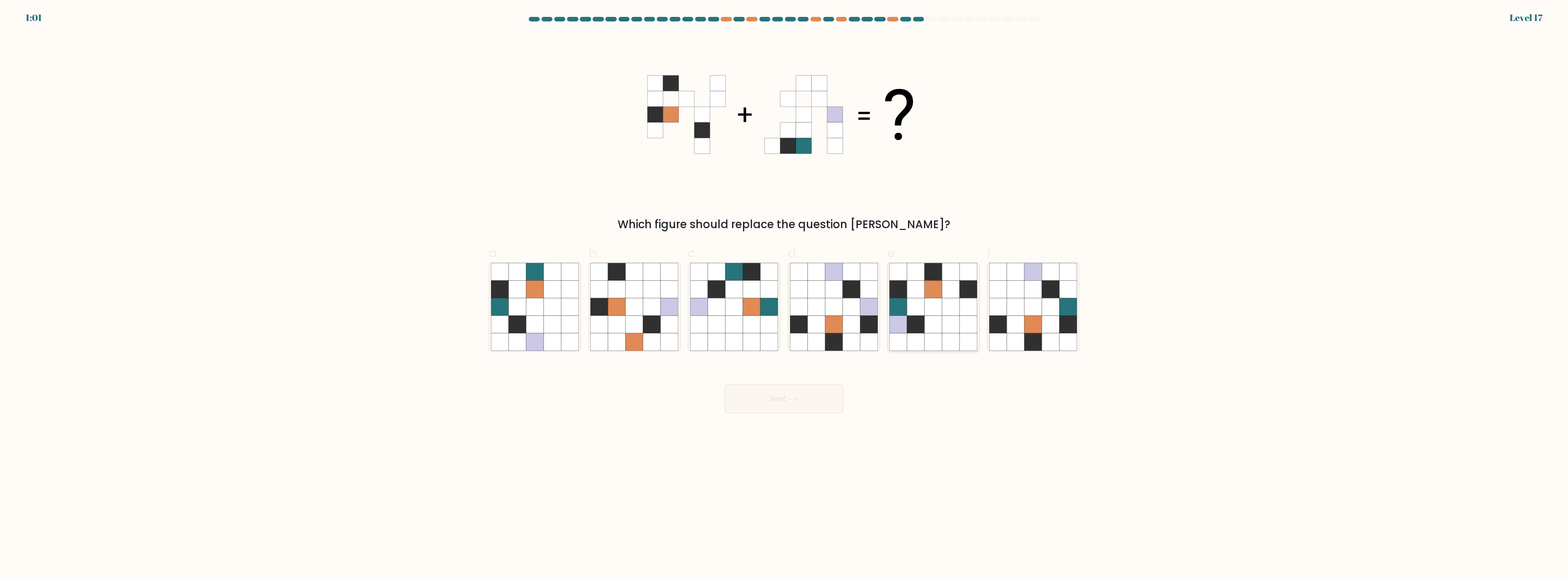
click at [932, 314] on icon at bounding box center [934, 307] width 17 height 17
click at [785, 296] on input "e." at bounding box center [784, 293] width 1 height 6
radio input "true"
click at [767, 396] on button "Next" at bounding box center [784, 398] width 118 height 29
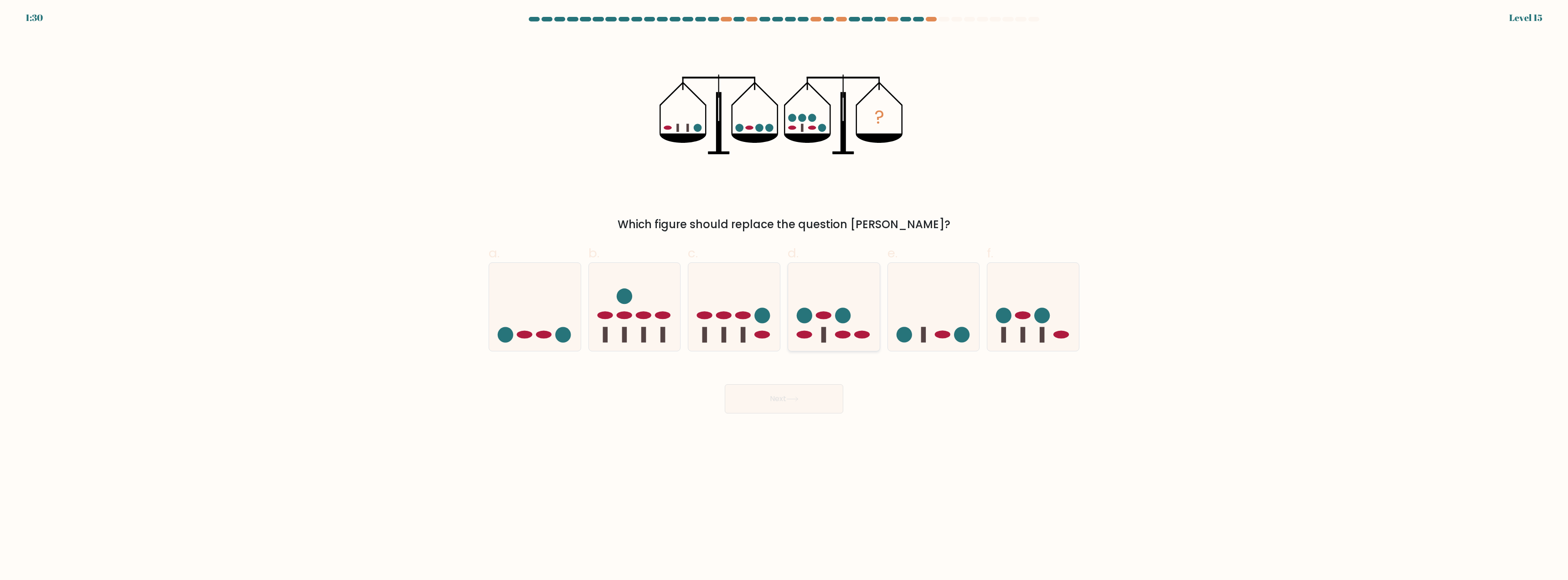
click at [830, 330] on icon at bounding box center [834, 307] width 92 height 76
click at [785, 296] on input "d." at bounding box center [784, 293] width 1 height 6
radio input "true"
click at [1012, 317] on icon at bounding box center [1033, 307] width 92 height 76
click at [785, 296] on input "f." at bounding box center [784, 293] width 1 height 6
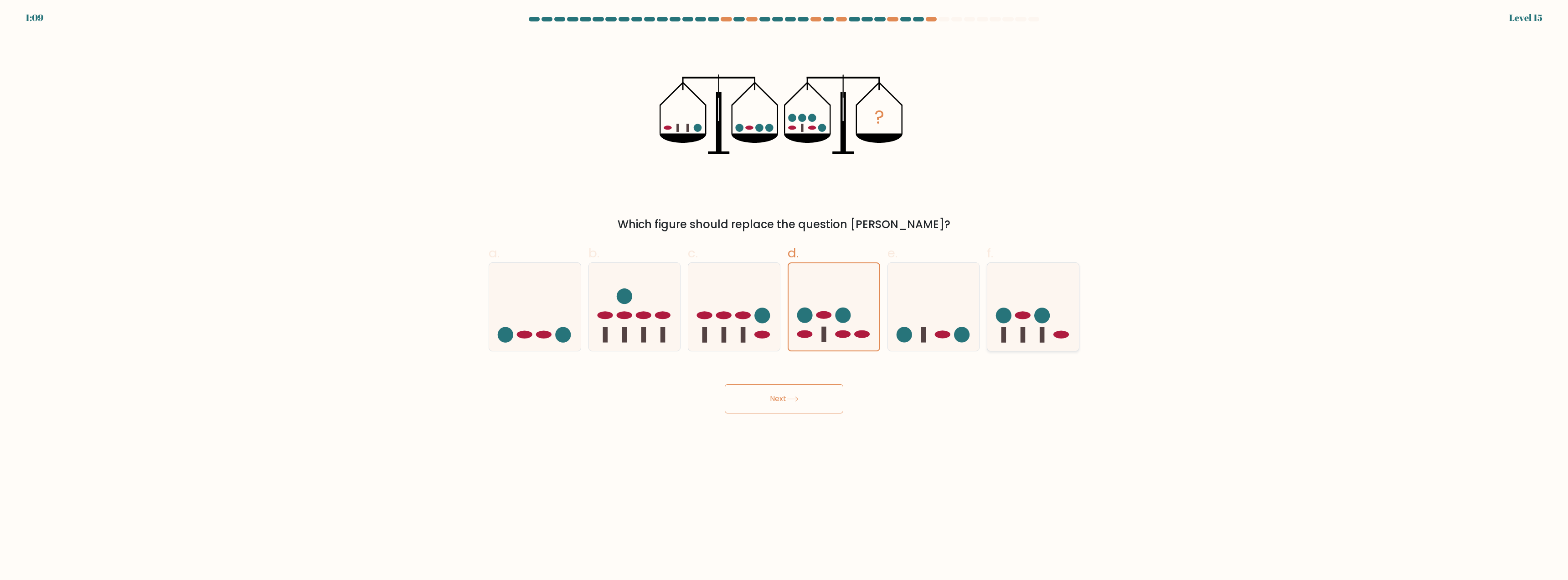
radio input "true"
click at [785, 406] on button "Next" at bounding box center [784, 398] width 118 height 29
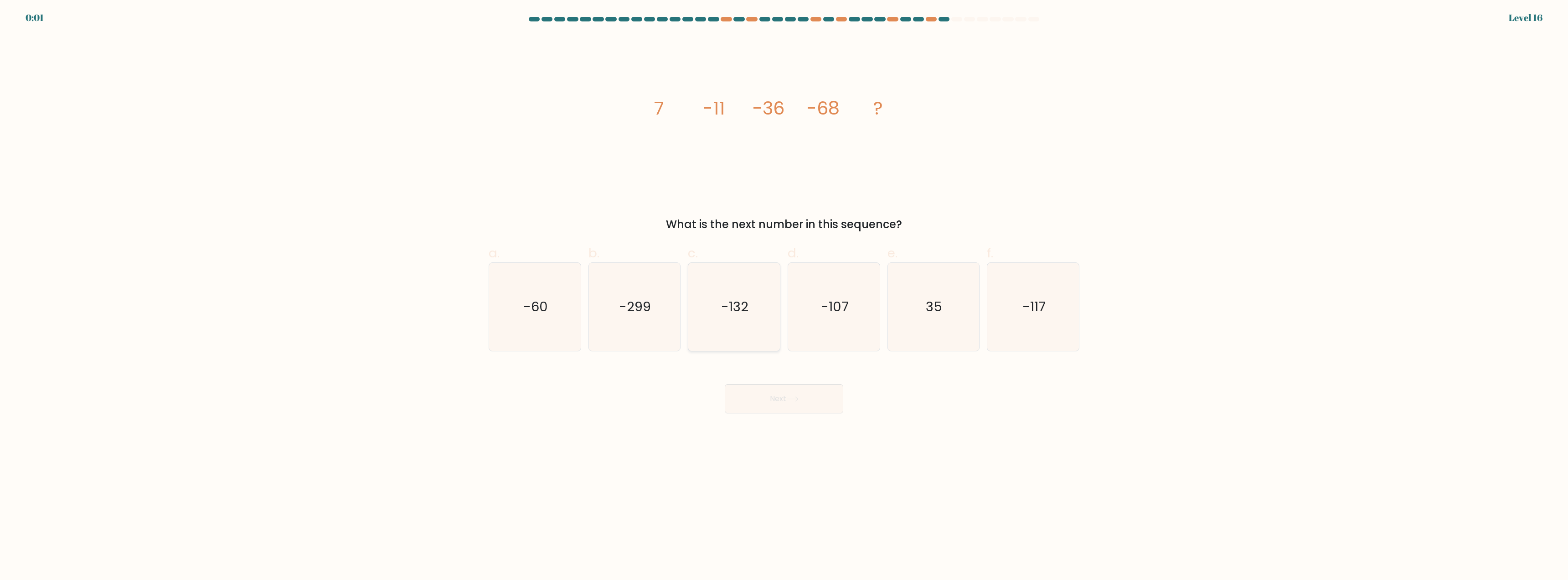
click at [752, 318] on icon "-132" at bounding box center [733, 307] width 88 height 88
click at [784, 296] on input "c. -132" at bounding box center [784, 293] width 1 height 6
radio input "true"
click at [780, 394] on button "Next" at bounding box center [784, 398] width 118 height 29
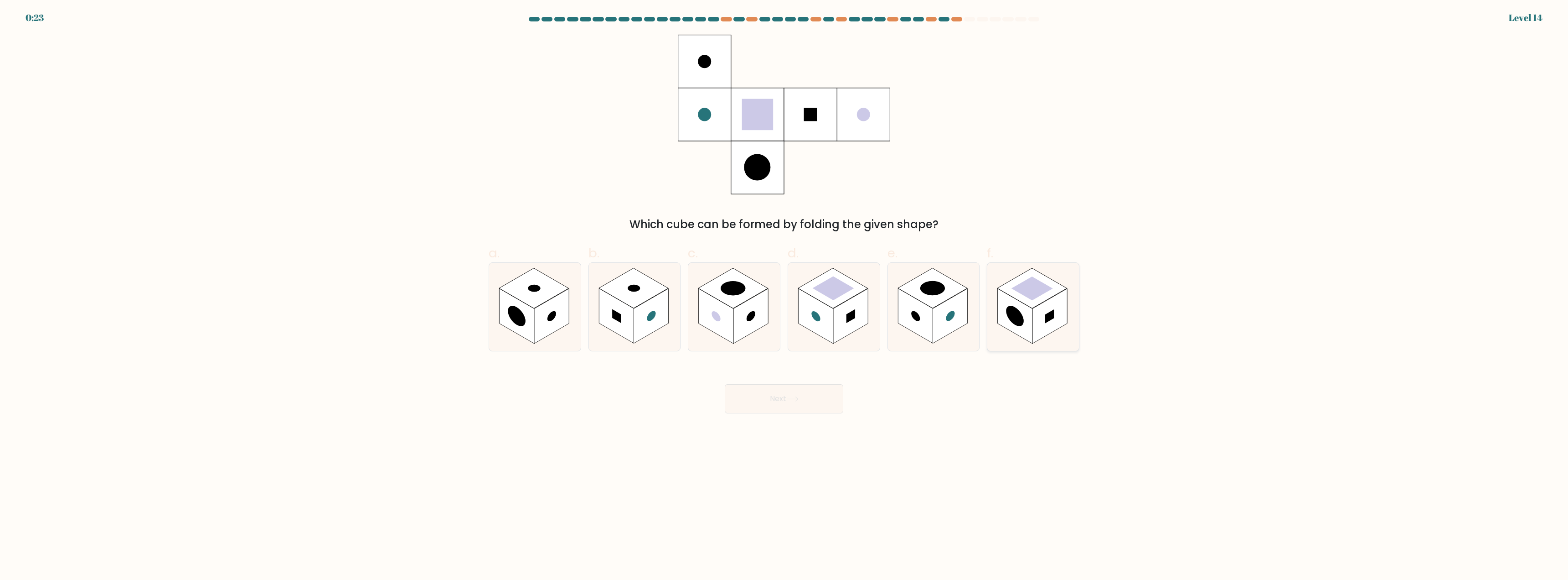
click at [1031, 312] on rect at bounding box center [1015, 317] width 35 height 55
click at [785, 296] on input "f." at bounding box center [784, 293] width 1 height 6
radio input "true"
click at [772, 397] on button "Next" at bounding box center [784, 398] width 118 height 29
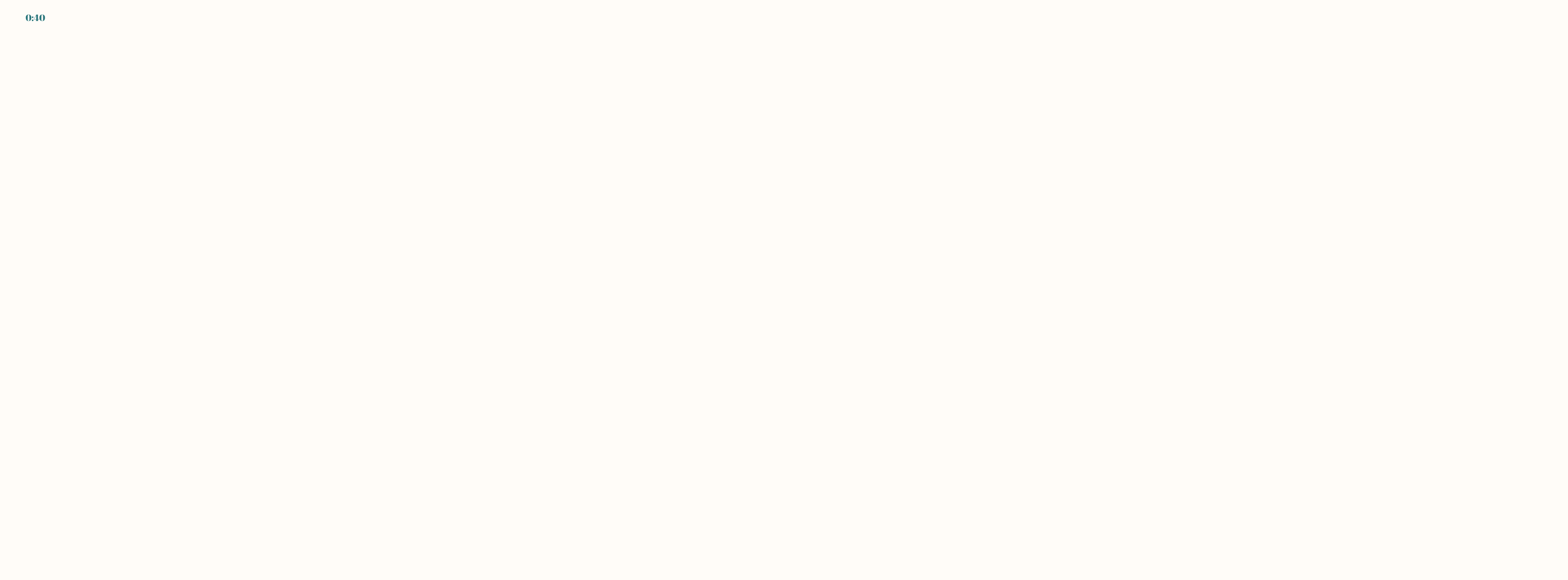
click at [947, 289] on body "0:40" at bounding box center [784, 290] width 1568 height 580
click at [240, 251] on body "0:38" at bounding box center [784, 290] width 1568 height 580
click at [508, 314] on body "0:37" at bounding box center [784, 290] width 1568 height 580
drag, startPoint x: 541, startPoint y: 323, endPoint x: 595, endPoint y: 322, distance: 54.0
click at [556, 329] on body "0:36" at bounding box center [784, 290] width 1568 height 580
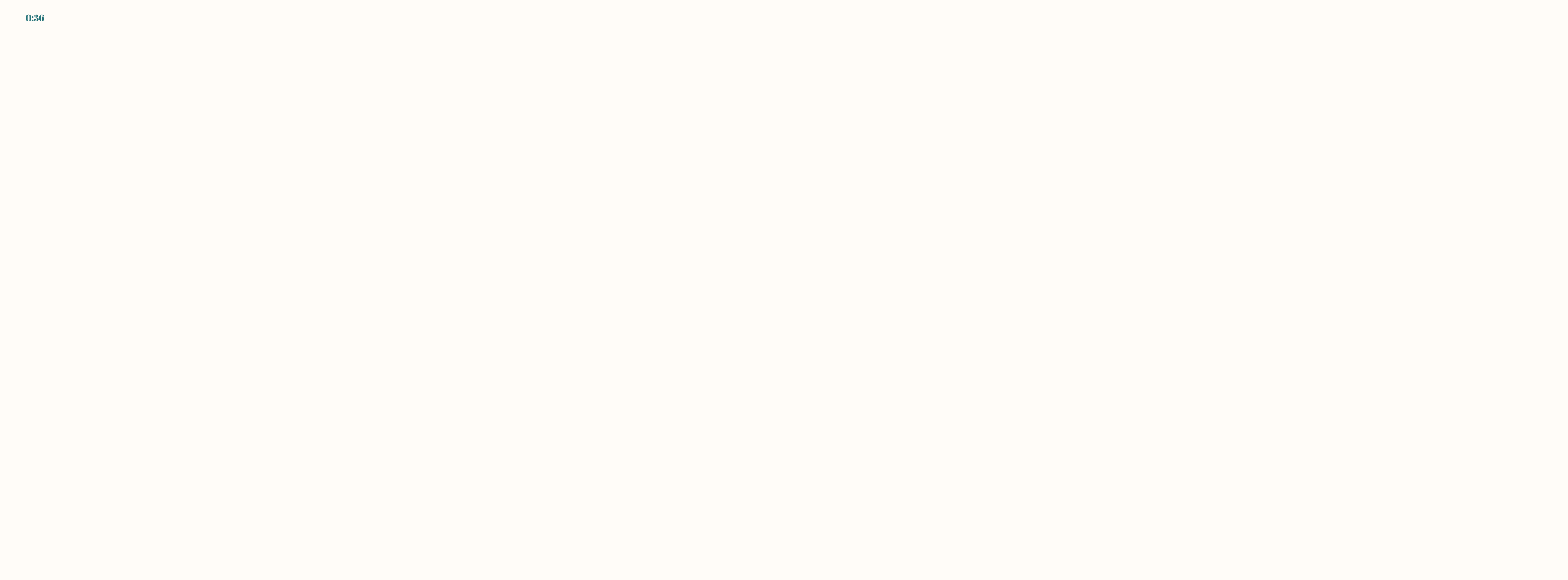
drag, startPoint x: 892, startPoint y: 280, endPoint x: 1070, endPoint y: 214, distance: 189.8
click at [913, 273] on body "0:36" at bounding box center [784, 290] width 1568 height 580
click at [1068, 123] on body "0:36" at bounding box center [784, 290] width 1568 height 580
click at [1073, 122] on body "0:35" at bounding box center [784, 290] width 1568 height 580
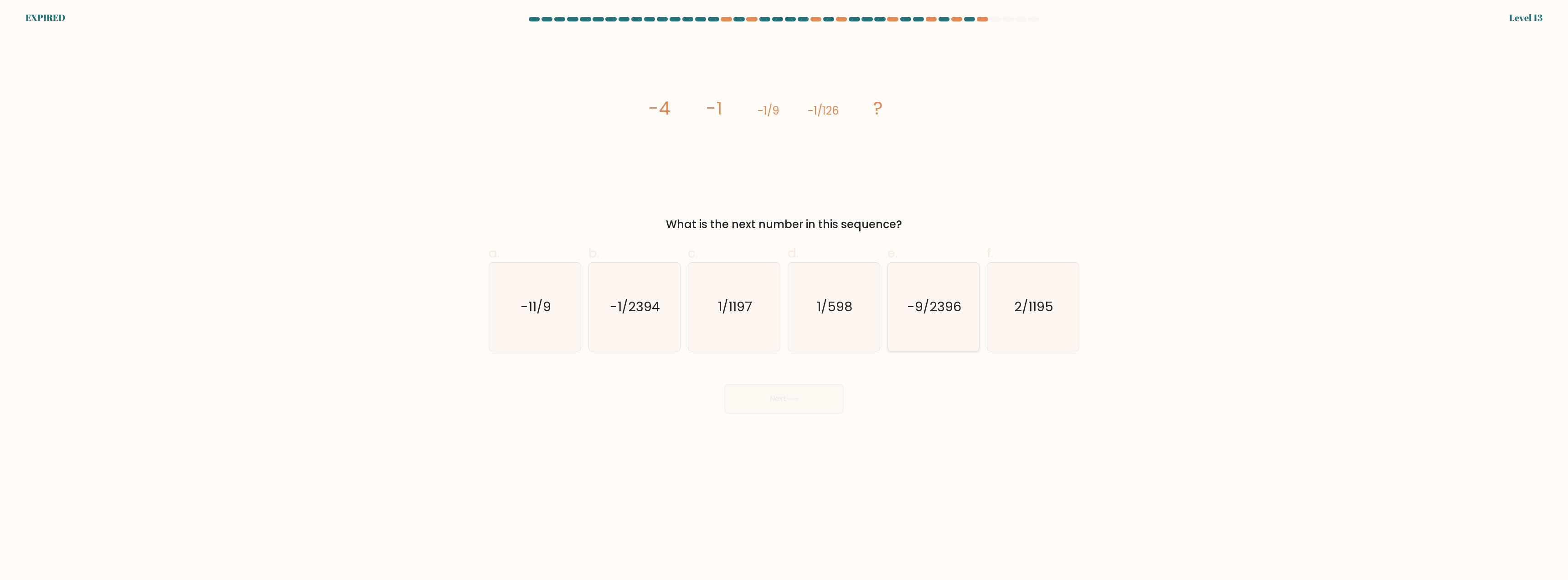
click at [944, 317] on icon "-9/2396" at bounding box center [933, 307] width 88 height 88
click at [785, 296] on input "e. -9/2396" at bounding box center [784, 293] width 1 height 6
radio input "true"
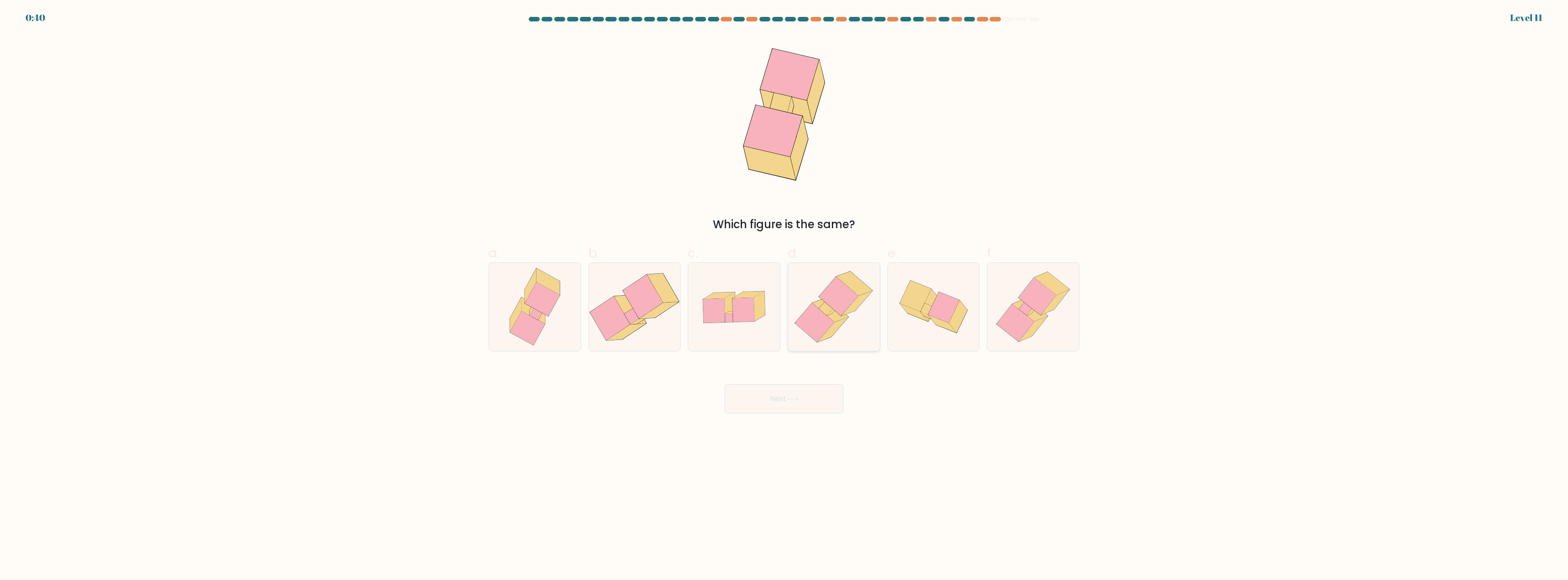
click at [834, 324] on icon at bounding box center [833, 330] width 31 height 25
click at [785, 296] on input "d." at bounding box center [784, 293] width 1 height 6
radio input "true"
click at [529, 331] on icon at bounding box center [527, 328] width 35 height 34
click at [784, 296] on input "a." at bounding box center [784, 293] width 1 height 6
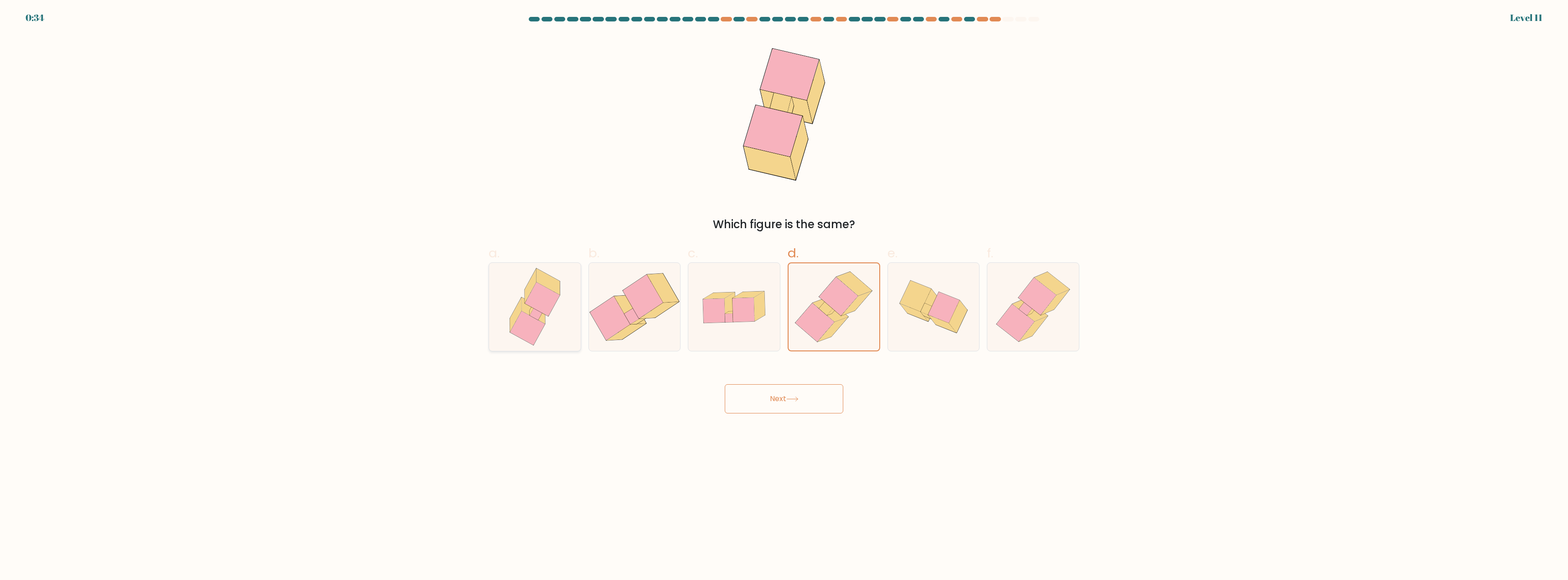
radio input "true"
click at [780, 400] on button "Next" at bounding box center [784, 398] width 118 height 29
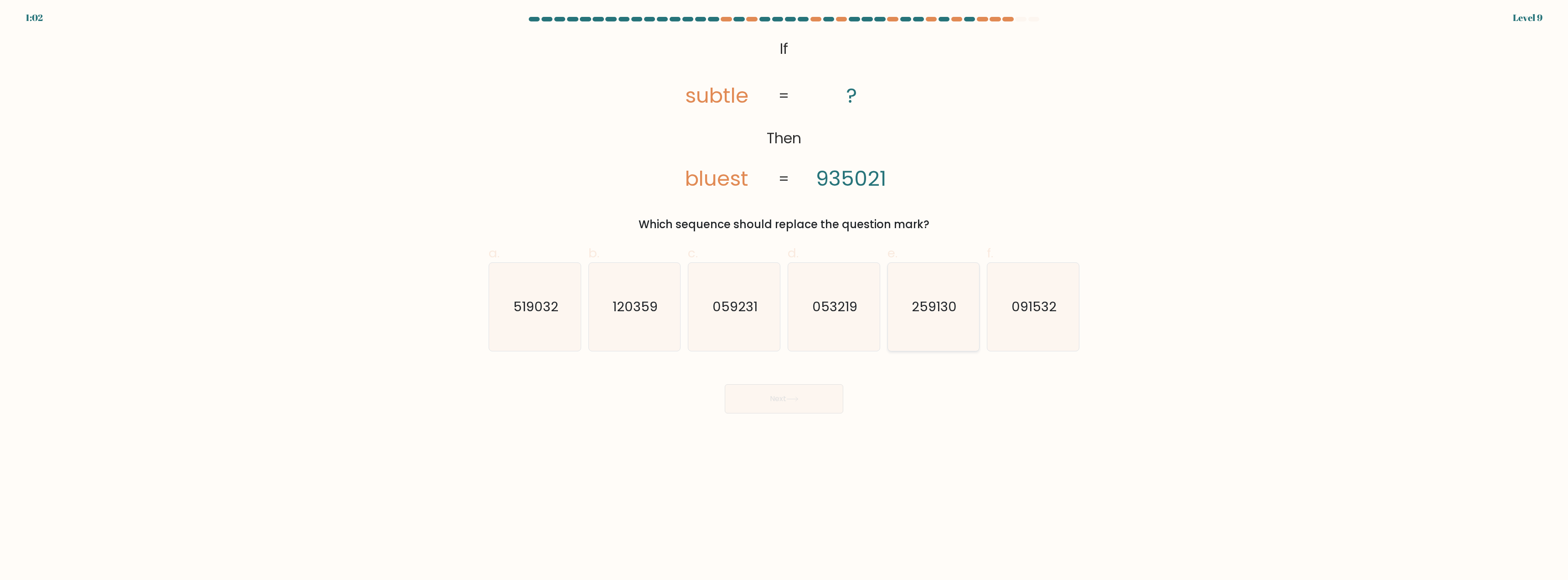
click at [926, 320] on icon "259130" at bounding box center [933, 307] width 88 height 88
click at [785, 296] on input "e. 259130" at bounding box center [784, 293] width 1 height 6
radio input "true"
click at [829, 390] on button "Next" at bounding box center [784, 398] width 118 height 29
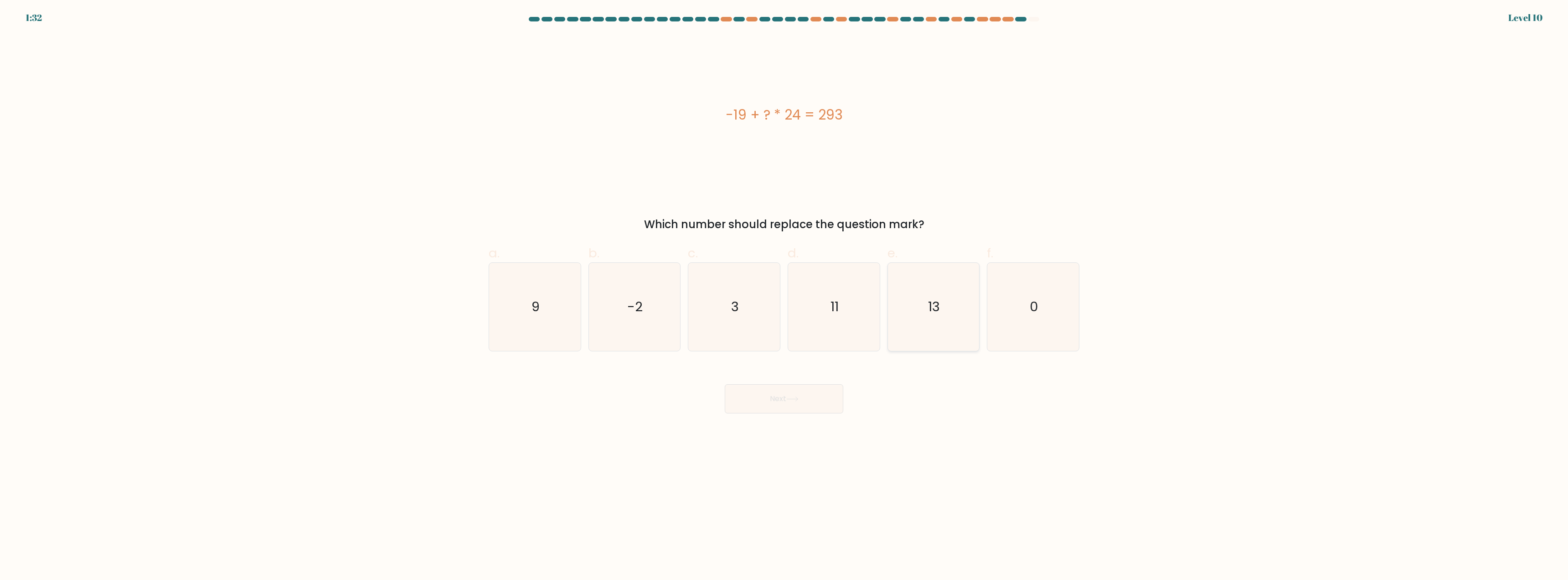
click at [944, 333] on icon "13" at bounding box center [933, 307] width 88 height 88
click at [785, 296] on input "e. 13" at bounding box center [784, 293] width 1 height 6
radio input "true"
click at [805, 391] on button "Next" at bounding box center [784, 398] width 118 height 29
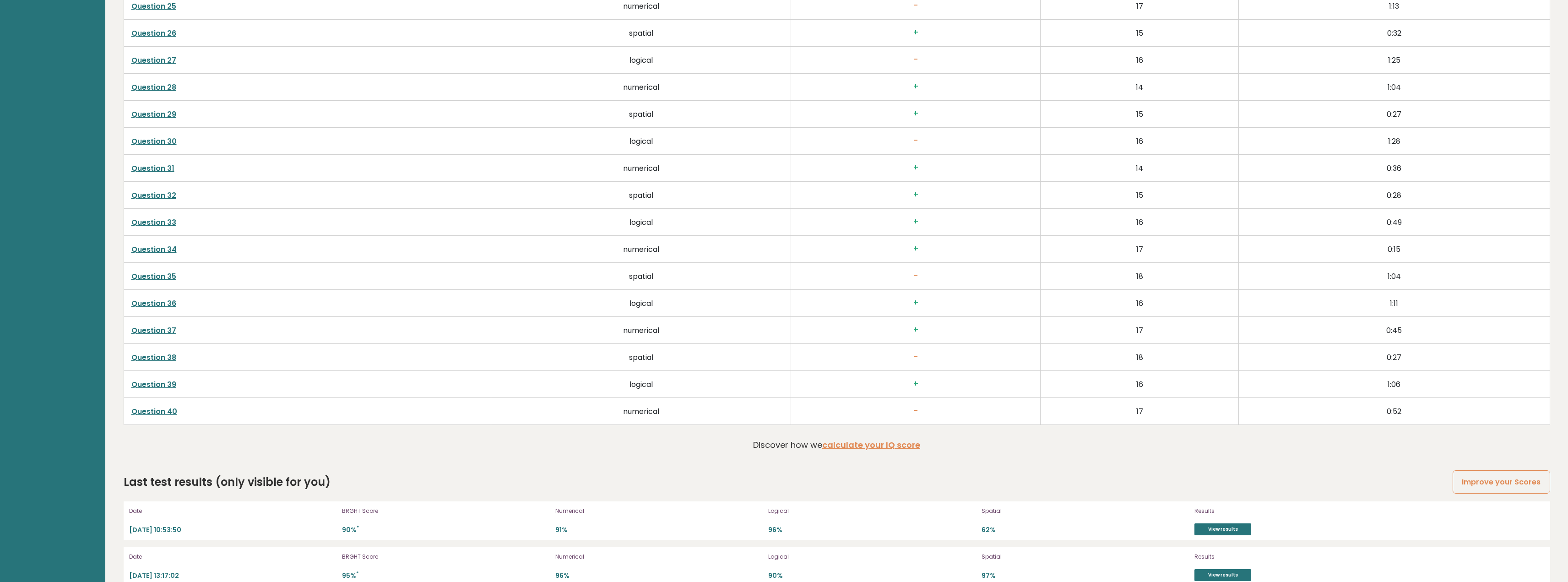
scroll to position [2728, 0]
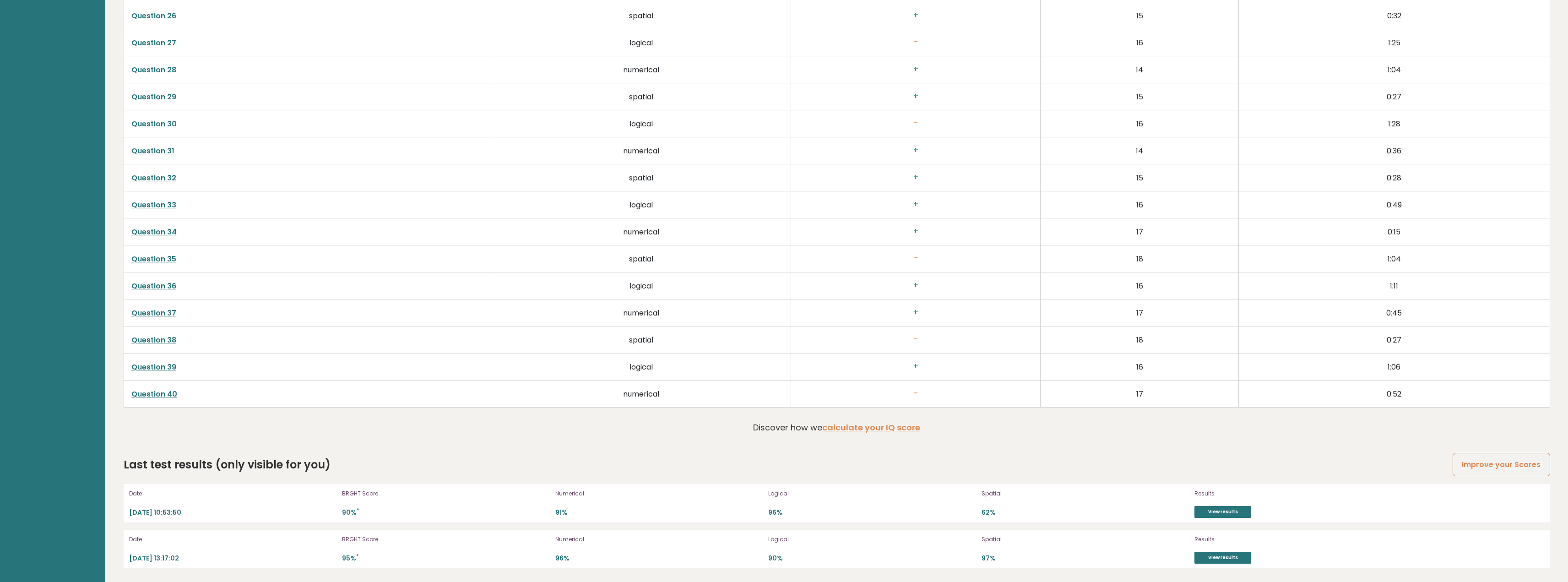
click at [169, 391] on link "Question 40" at bounding box center [155, 393] width 46 height 10
click at [155, 339] on link "Question 38" at bounding box center [154, 339] width 45 height 10
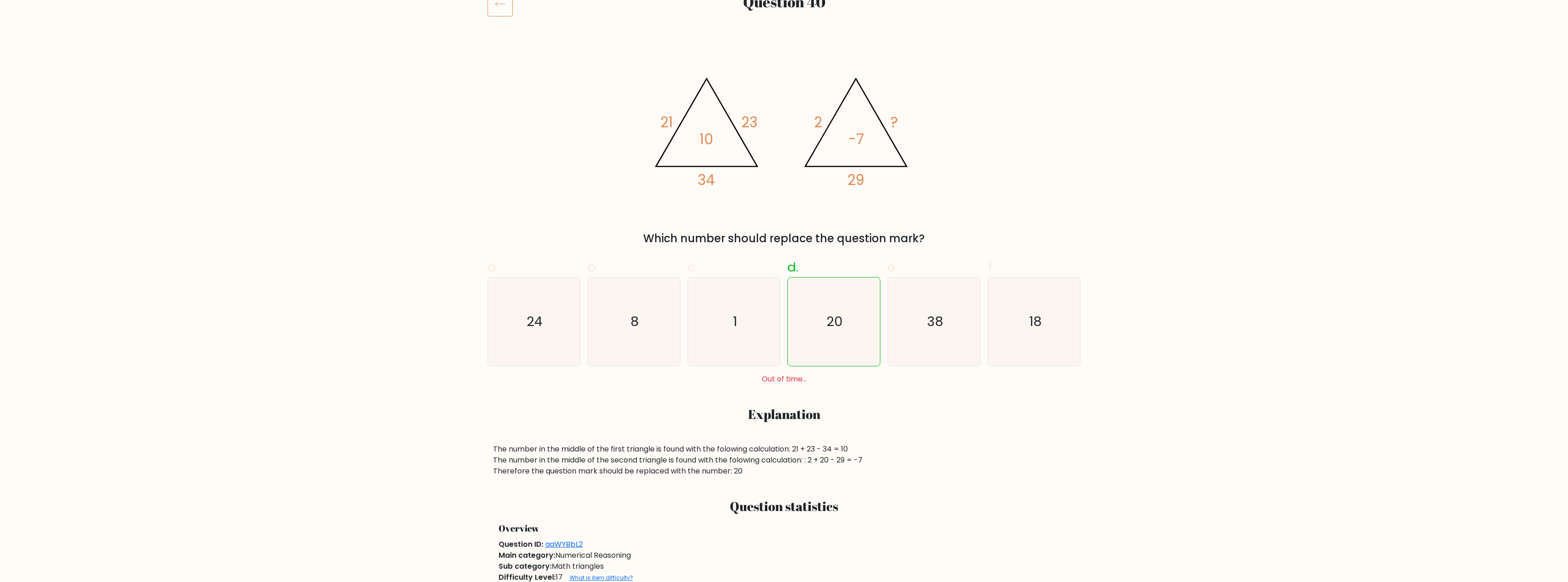
scroll to position [137, 0]
